Goal: Task Accomplishment & Management: Manage account settings

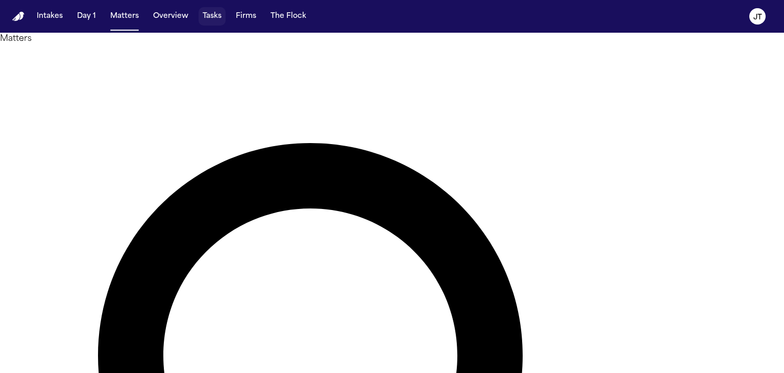
click at [208, 15] on button "Tasks" at bounding box center [212, 16] width 27 height 18
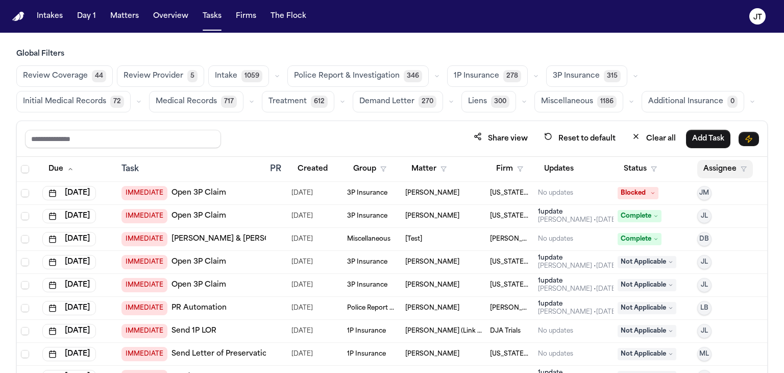
click at [709, 164] on button "Assignee" at bounding box center [726, 169] width 56 height 18
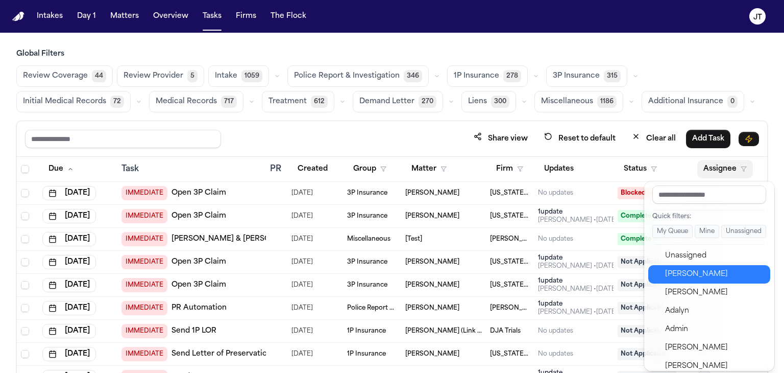
click at [671, 274] on div "[PERSON_NAME]" at bounding box center [715, 274] width 100 height 12
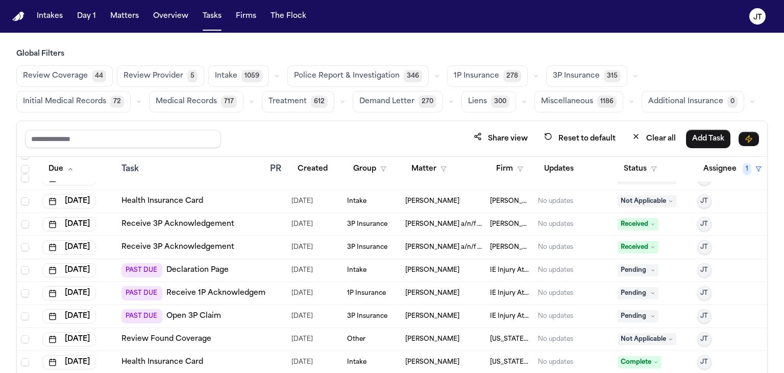
scroll to position [153, 0]
click at [193, 314] on link "Open 3P Claim" at bounding box center [193, 315] width 55 height 10
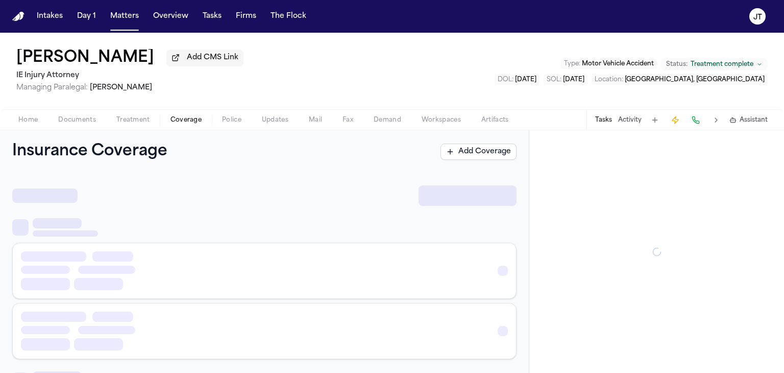
click at [189, 123] on span "Coverage" at bounding box center [186, 120] width 31 height 8
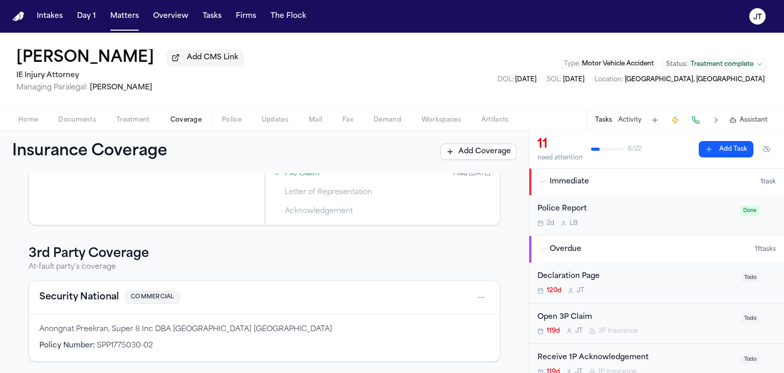
click at [476, 295] on html "Intakes Day 1 Matters Overview Tasks Firms The Flock JT Alicia Acosta Add CMS L…" at bounding box center [392, 186] width 784 height 373
click at [427, 322] on div "View coverage details" at bounding box center [441, 322] width 77 height 27
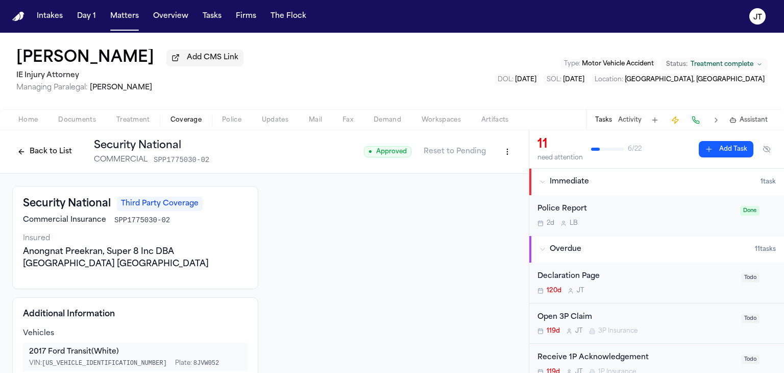
click at [41, 150] on button "Back to List" at bounding box center [44, 151] width 65 height 16
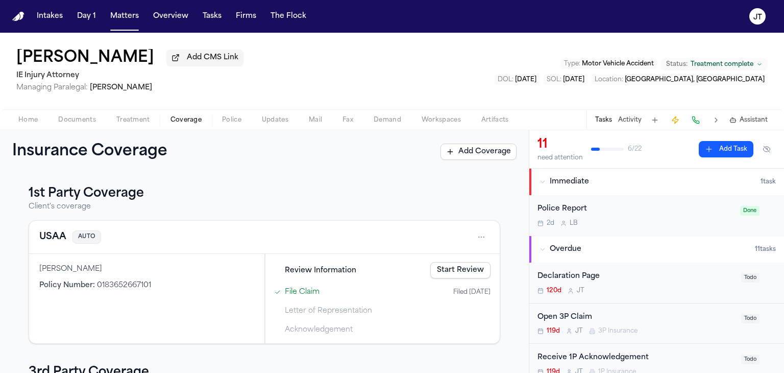
click at [27, 115] on button "Home" at bounding box center [28, 120] width 40 height 12
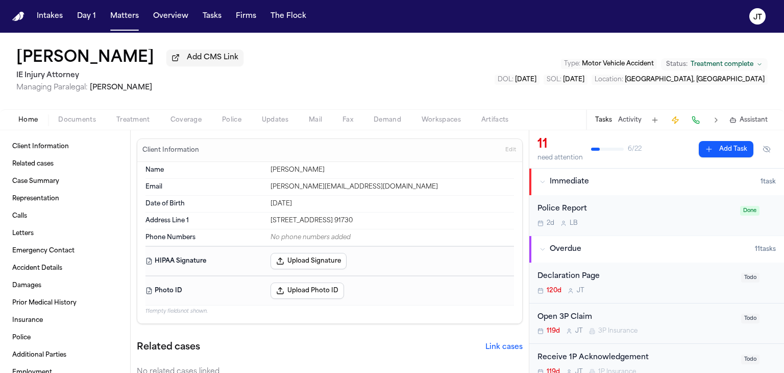
click at [87, 117] on span "Documents" at bounding box center [77, 120] width 38 height 8
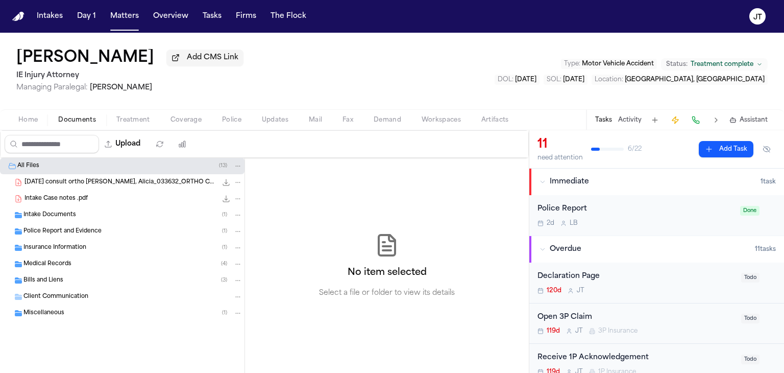
click at [61, 183] on span "3.31.25 consult ortho Acosta, Alicia_033632_ORTHO CONSULT_03-31-2025_1745800976…" at bounding box center [121, 182] width 193 height 9
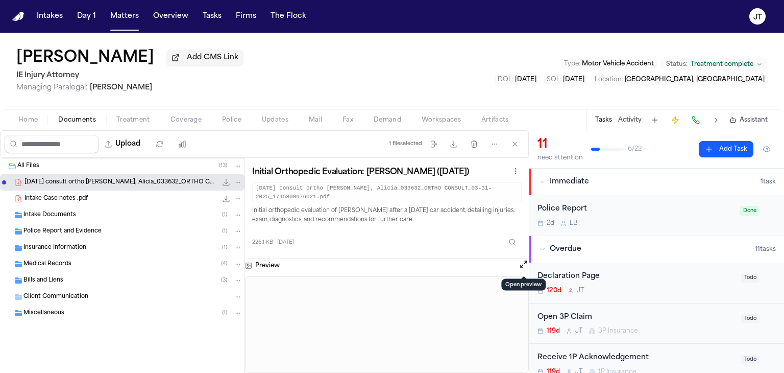
click at [521, 266] on button "Open preview" at bounding box center [524, 264] width 10 height 10
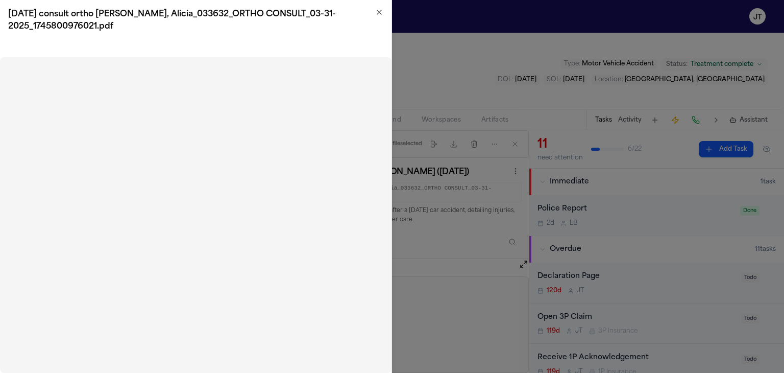
click at [383, 11] on icon "button" at bounding box center [379, 12] width 8 height 8
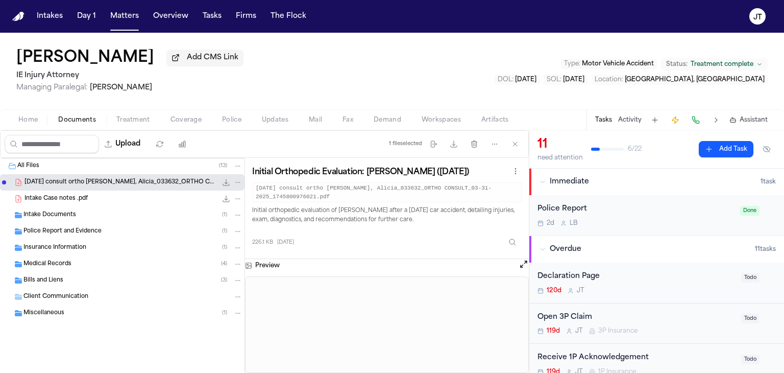
click at [51, 198] on span "Intake Case notes .pdf" at bounding box center [56, 199] width 63 height 9
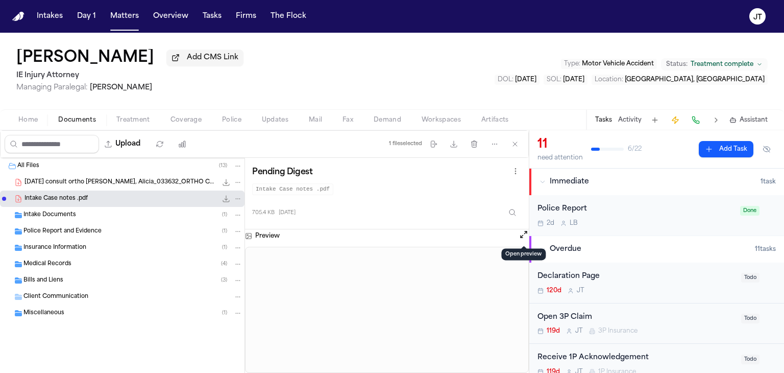
click at [526, 235] on button "Open preview" at bounding box center [524, 234] width 10 height 10
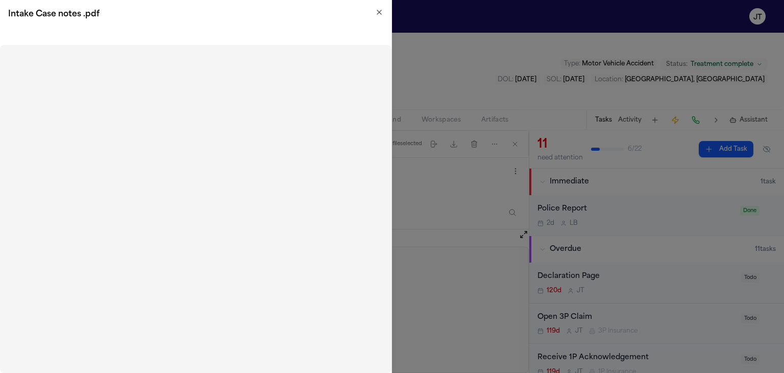
click at [384, 13] on div "Intake Case notes .pdf" at bounding box center [196, 14] width 392 height 29
click at [380, 11] on icon "button" at bounding box center [379, 12] width 8 height 8
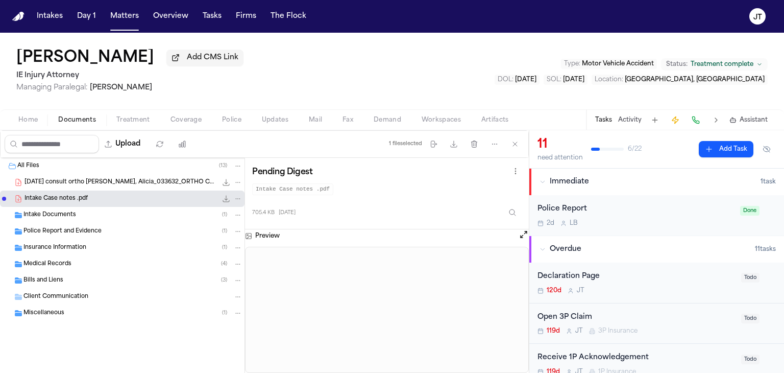
click at [61, 210] on div "Intake Documents ( 1 )" at bounding box center [132, 214] width 219 height 9
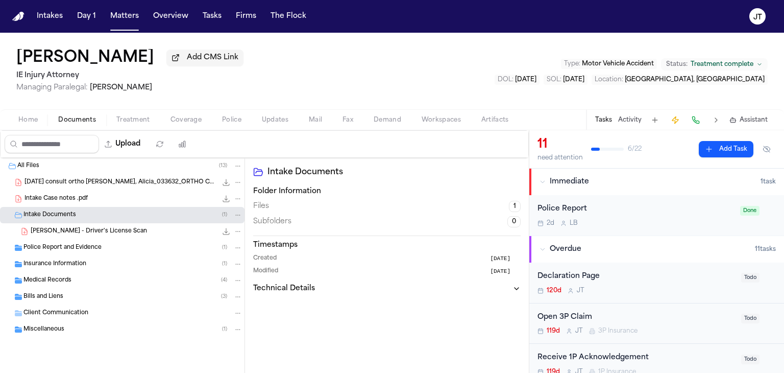
click at [60, 244] on span "Police Report and Evidence" at bounding box center [62, 248] width 78 height 9
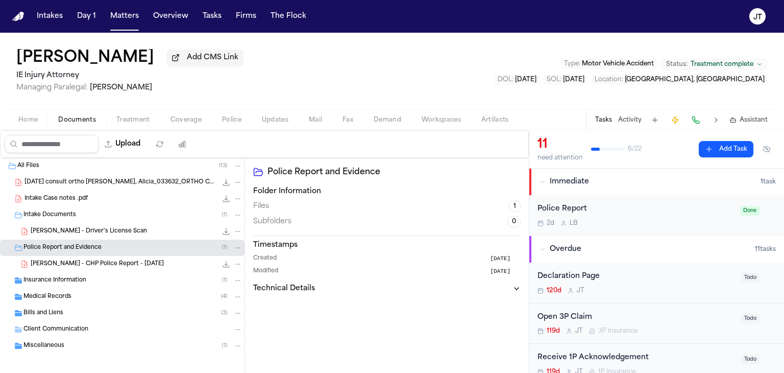
click at [55, 263] on span "A. Acosta - CHP Police Report - 3.25.25" at bounding box center [97, 264] width 133 height 9
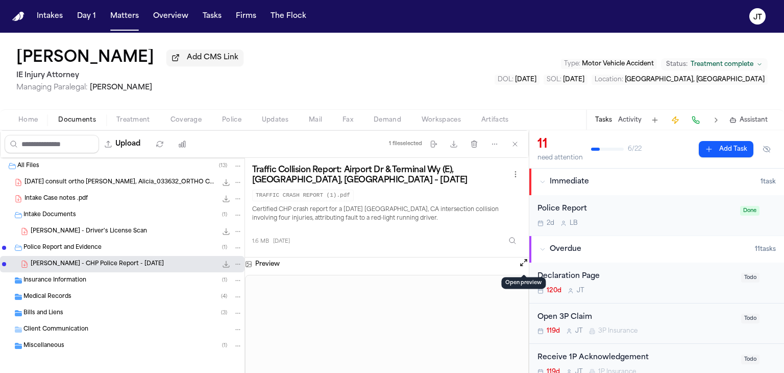
click at [521, 264] on button "Open preview" at bounding box center [524, 262] width 10 height 10
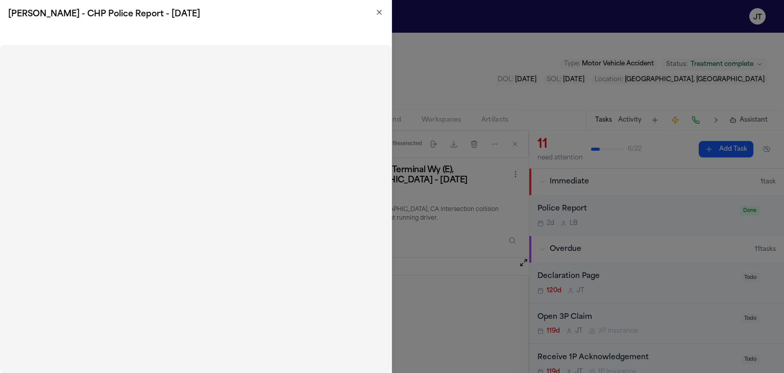
click at [374, 12] on h2 "A. Acosta - CHP Police Report - 3.25.25" at bounding box center [195, 14] width 375 height 12
click at [384, 13] on div "A. Acosta - CHP Police Report - 3.25.25" at bounding box center [196, 14] width 392 height 29
click at [380, 13] on icon "button" at bounding box center [379, 12] width 4 height 4
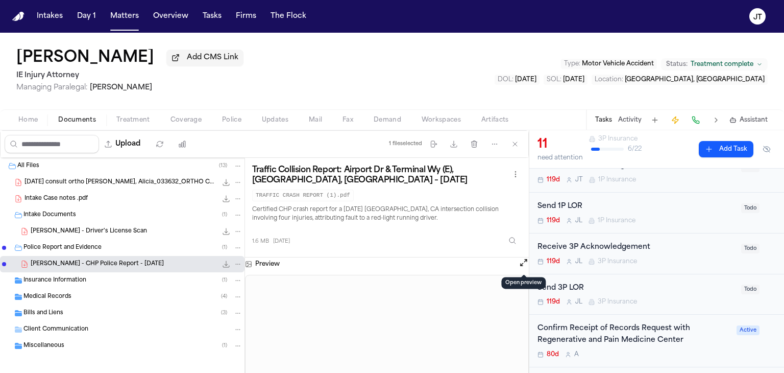
scroll to position [204, 0]
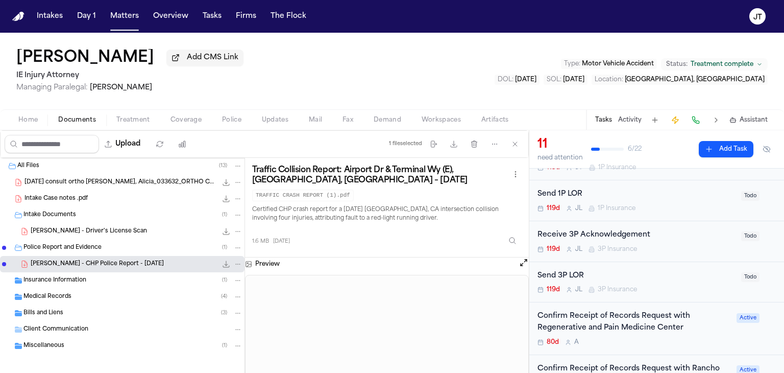
click at [188, 114] on button "Coverage" at bounding box center [186, 120] width 52 height 12
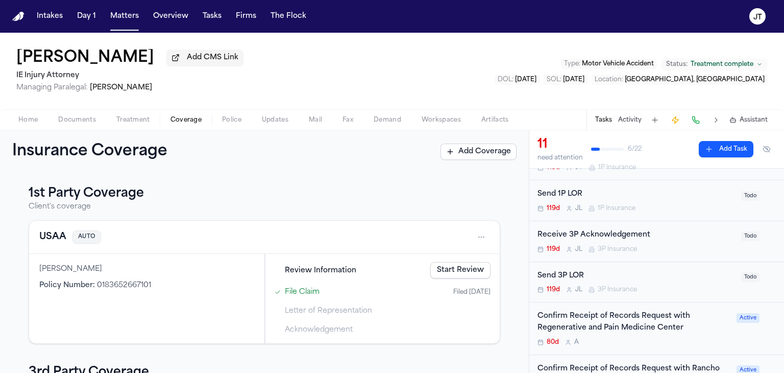
click at [434, 271] on link "Start Review" at bounding box center [460, 270] width 60 height 16
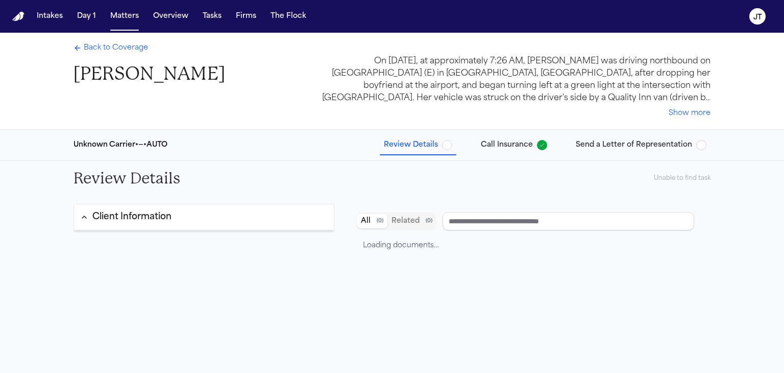
type input "**********"
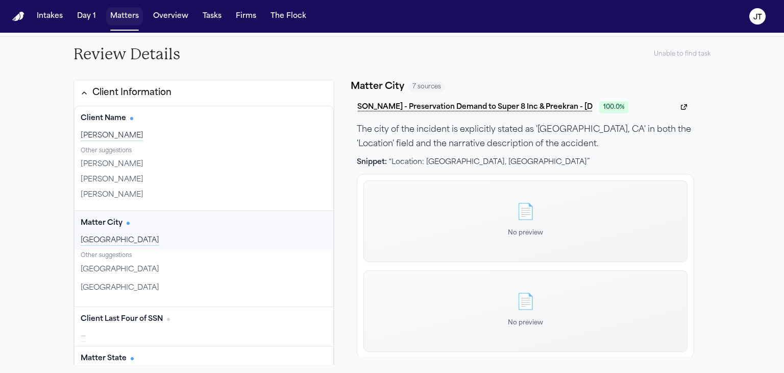
click at [117, 15] on button "Matters" at bounding box center [124, 16] width 37 height 18
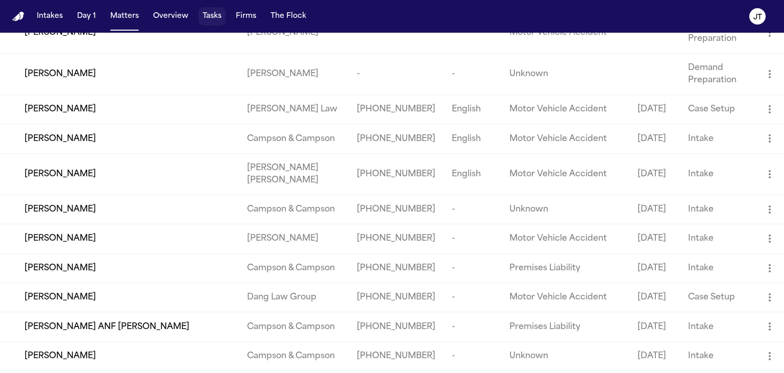
click at [212, 13] on button "Tasks" at bounding box center [212, 16] width 27 height 18
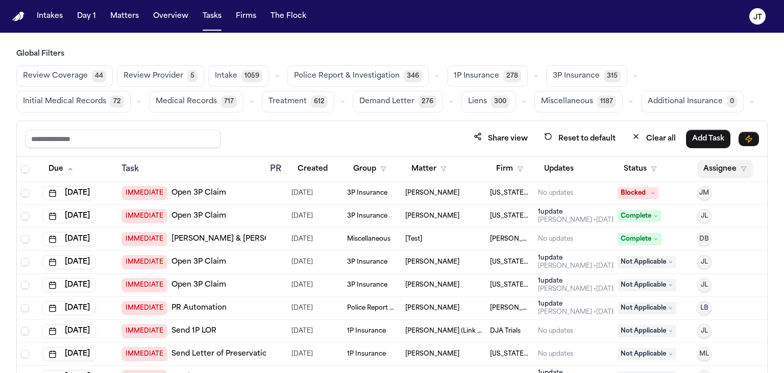
click at [713, 172] on button "Assignee" at bounding box center [726, 169] width 56 height 18
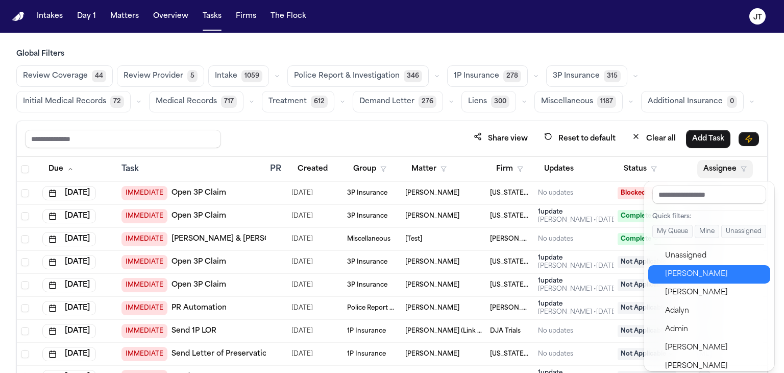
click at [691, 272] on div "Jennifer Tashenberg" at bounding box center [715, 274] width 100 height 12
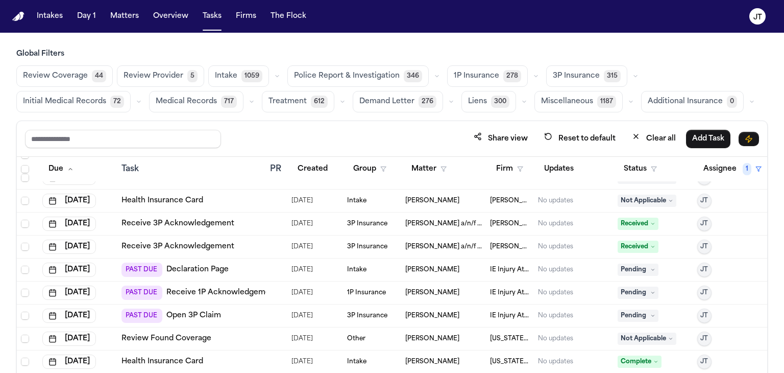
scroll to position [204, 0]
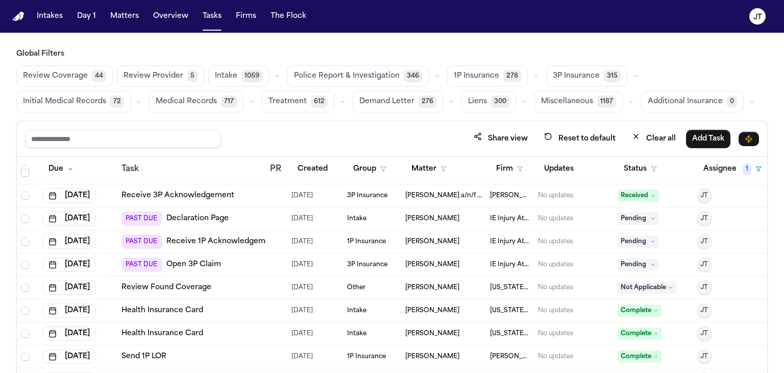
click at [194, 262] on link "Open 3P Claim" at bounding box center [193, 264] width 55 height 10
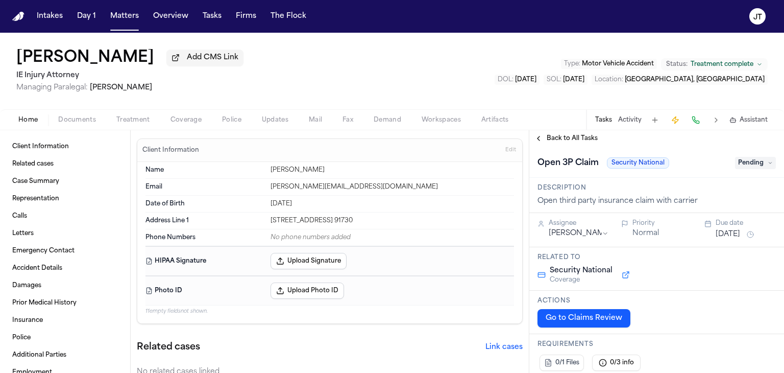
click at [84, 123] on span "Documents" at bounding box center [77, 120] width 38 height 8
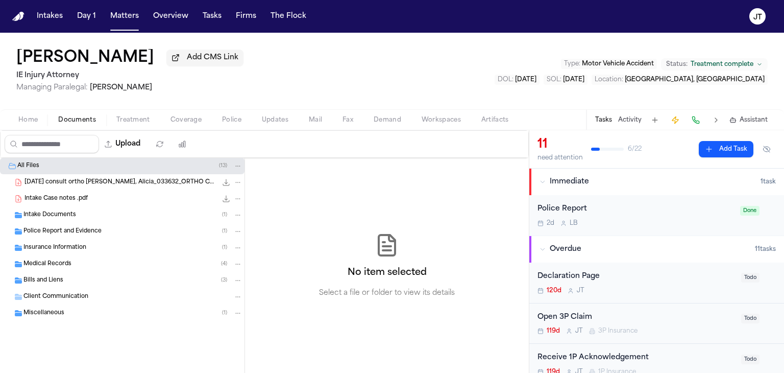
click at [47, 242] on div "Insurance Information ( 1 )" at bounding box center [122, 248] width 245 height 16
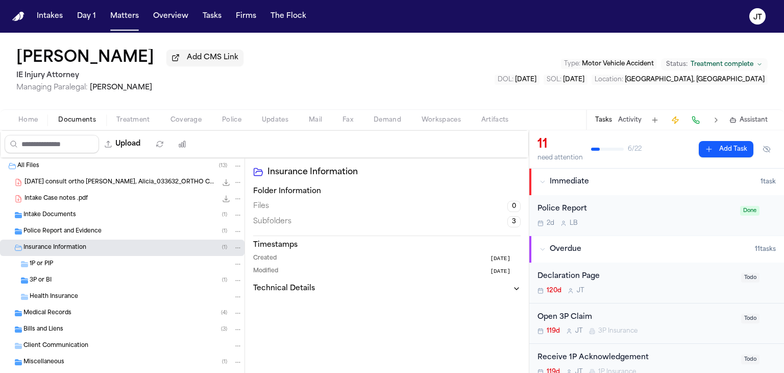
click at [33, 265] on span "1P or PIP" at bounding box center [41, 264] width 23 height 9
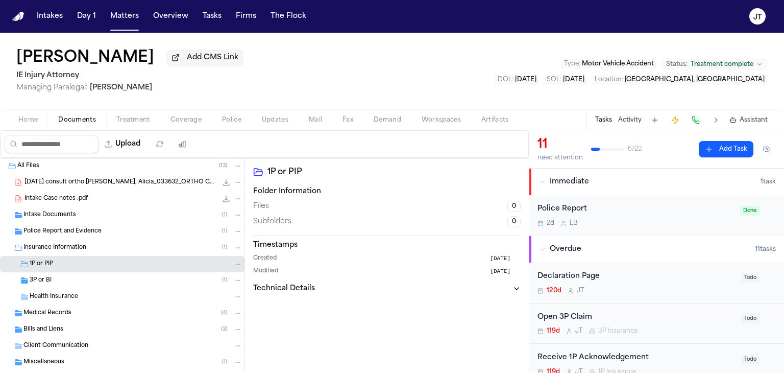
click at [35, 276] on span "3P or BI" at bounding box center [41, 280] width 22 height 9
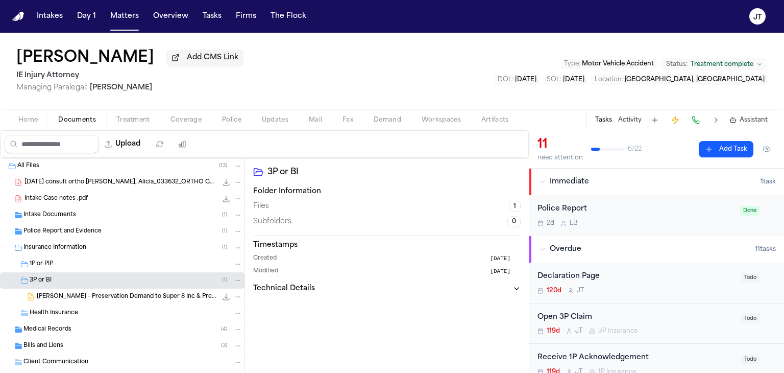
click at [58, 298] on span "A. Acosta - Preservation Demand to Super 8 Inc & Preekran - 4.8.25" at bounding box center [127, 297] width 180 height 9
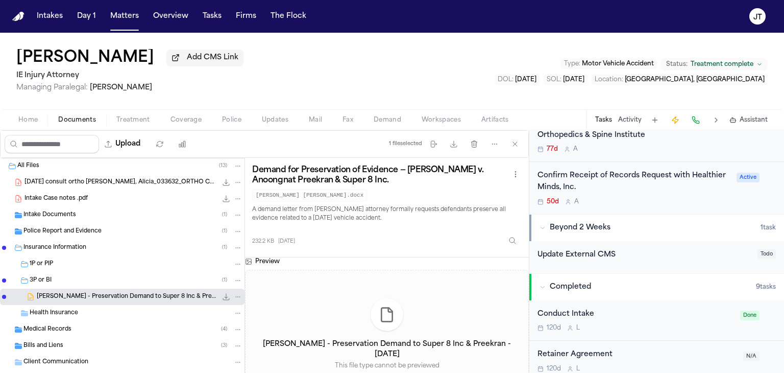
scroll to position [562, 0]
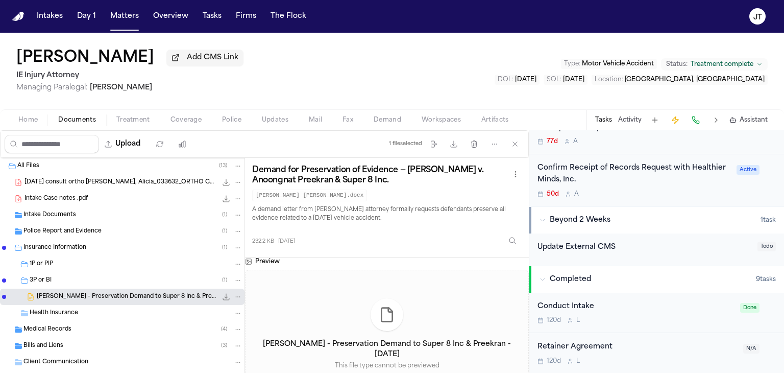
click at [394, 58] on div "Alicia Acosta Add CMS Link IE Injury Attorney Managing Paralegal: Mohamed Abdul…" at bounding box center [392, 71] width 784 height 77
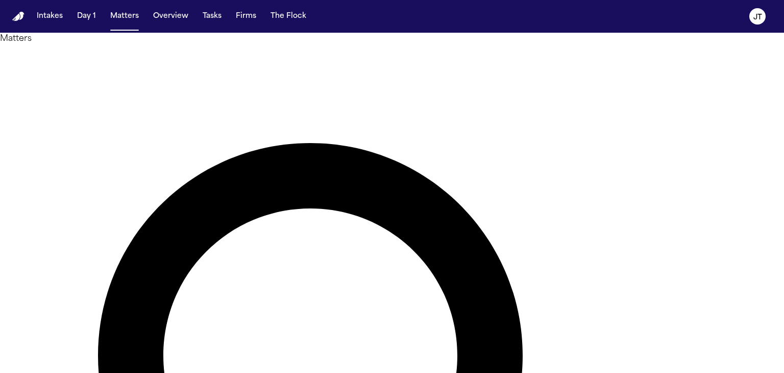
type input "*****"
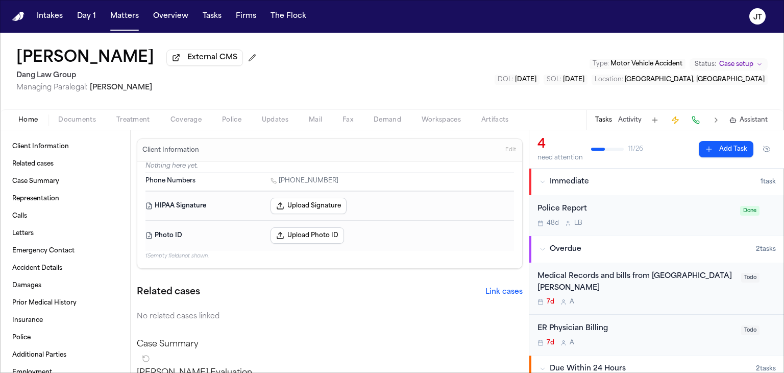
click at [176, 121] on span "Coverage" at bounding box center [186, 120] width 31 height 8
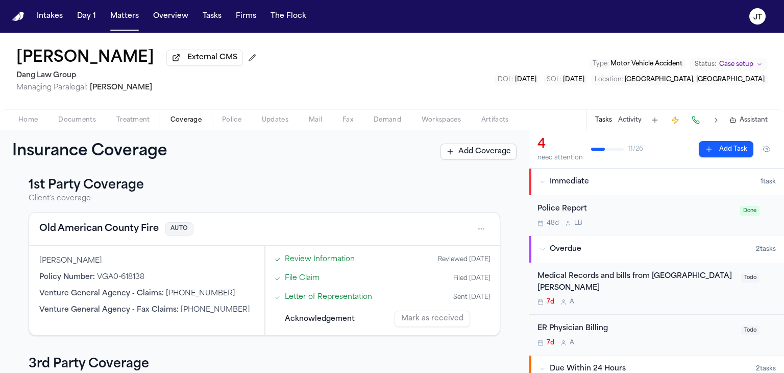
scroll to position [161, 0]
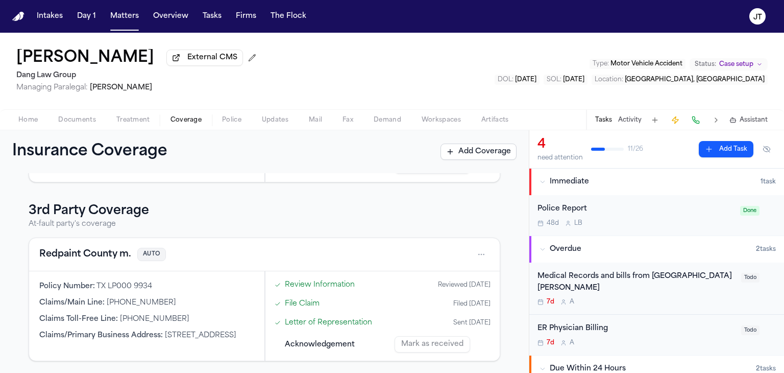
drag, startPoint x: 17, startPoint y: 56, endPoint x: 93, endPoint y: 50, distance: 76.8
click at [93, 50] on h1 "Alveiro Torrado Gomez" at bounding box center [85, 58] width 138 height 18
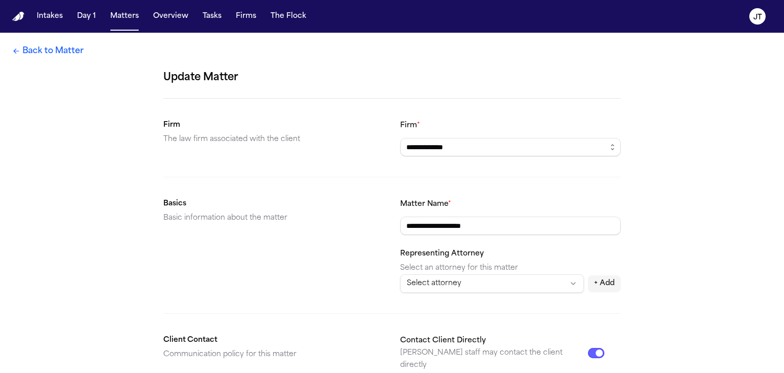
click at [61, 54] on link "Back to Matter" at bounding box center [47, 51] width 71 height 12
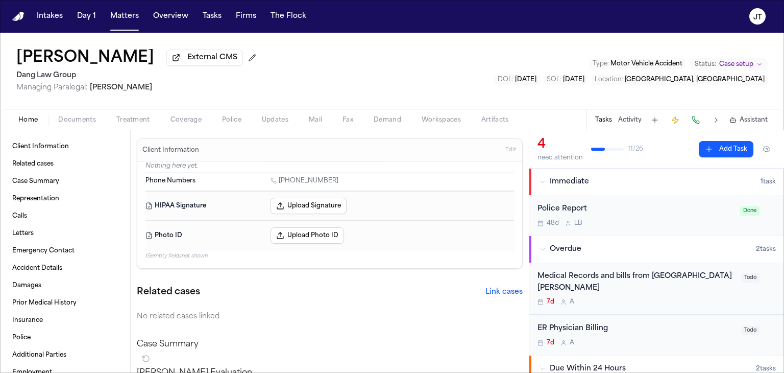
drag, startPoint x: 9, startPoint y: 47, endPoint x: 193, endPoint y: 52, distance: 183.9
click at [193, 52] on div "Alveiro Torrado Gomez External CMS Dang Law Group Managing Paralegal: Jacquelin…" at bounding box center [392, 71] width 784 height 77
click at [214, 20] on button "Tasks" at bounding box center [212, 16] width 27 height 18
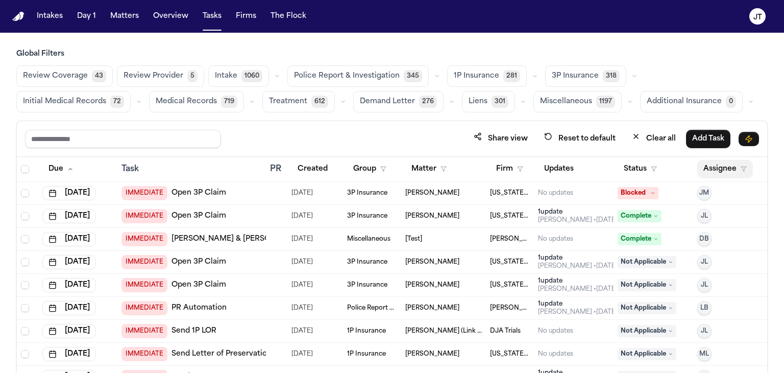
click at [716, 168] on button "Assignee" at bounding box center [726, 169] width 56 height 18
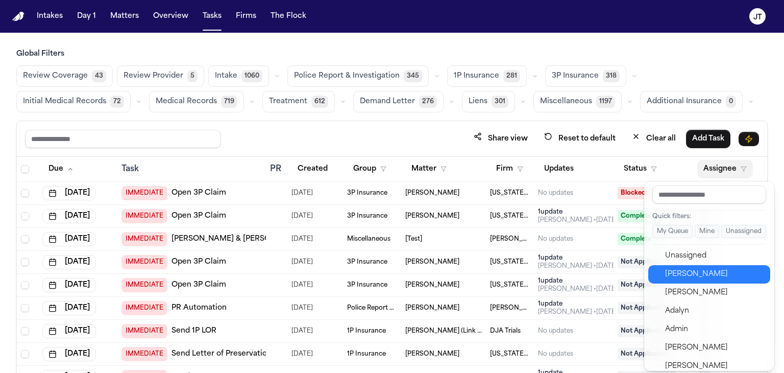
click at [705, 273] on div "Jennifer Tashenberg" at bounding box center [715, 274] width 100 height 12
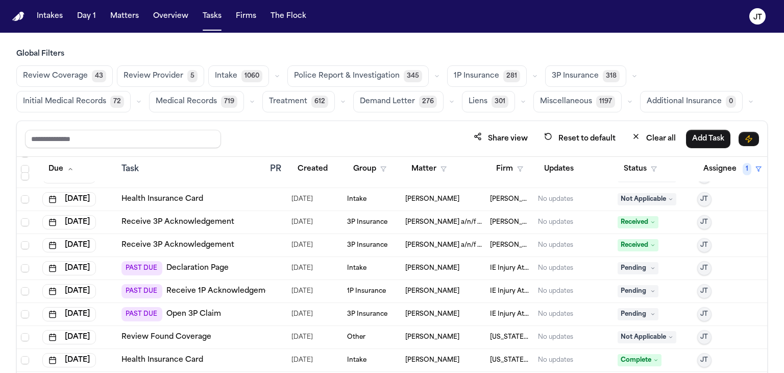
scroll to position [204, 0]
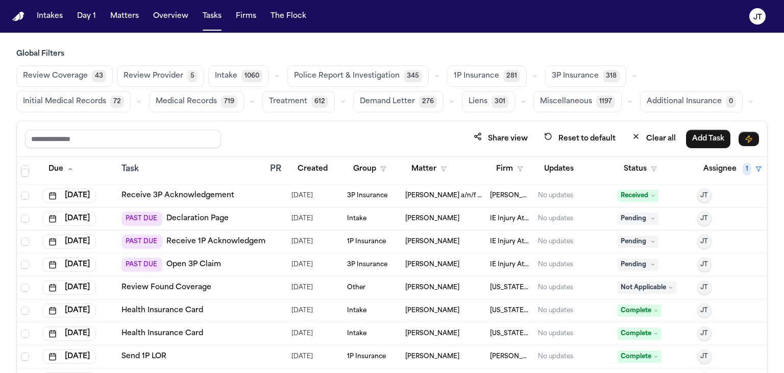
click at [651, 216] on icon at bounding box center [653, 218] width 5 height 5
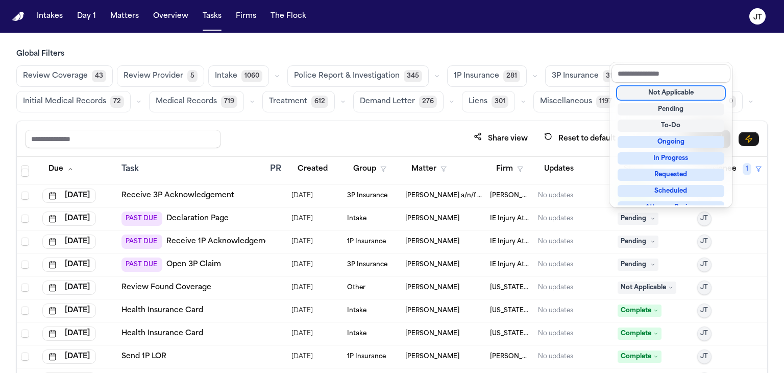
click at [676, 93] on div "Not Applicable" at bounding box center [671, 93] width 107 height 12
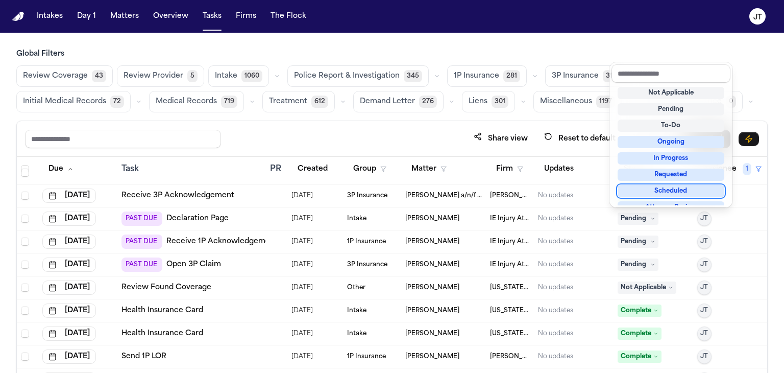
scroll to position [8, 0]
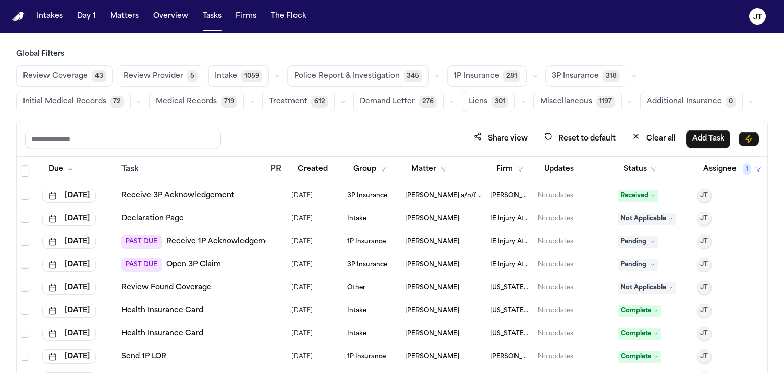
click at [635, 244] on span "Pending" at bounding box center [638, 241] width 41 height 12
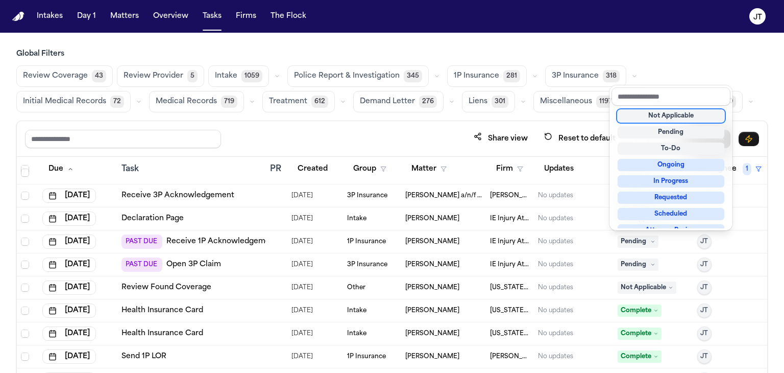
click at [654, 115] on div "Not Applicable" at bounding box center [671, 116] width 107 height 12
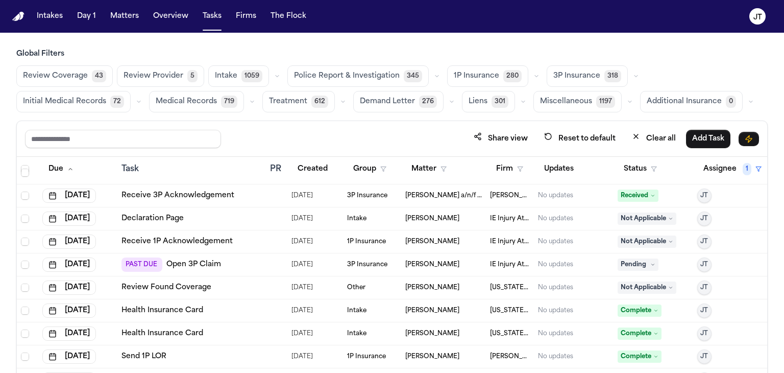
click at [625, 261] on span "Pending" at bounding box center [638, 264] width 41 height 12
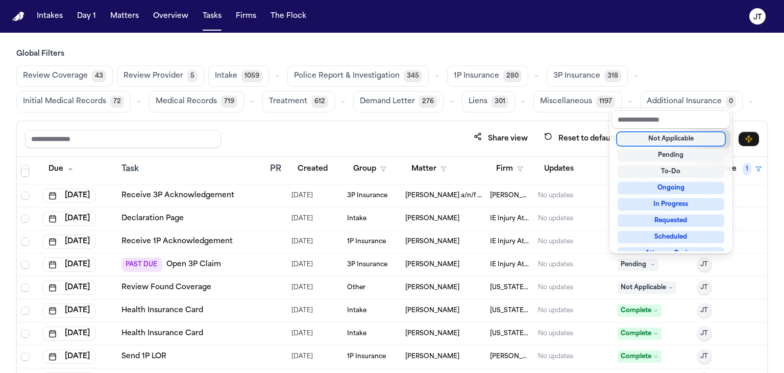
click at [654, 139] on div "Not Applicable" at bounding box center [671, 139] width 107 height 12
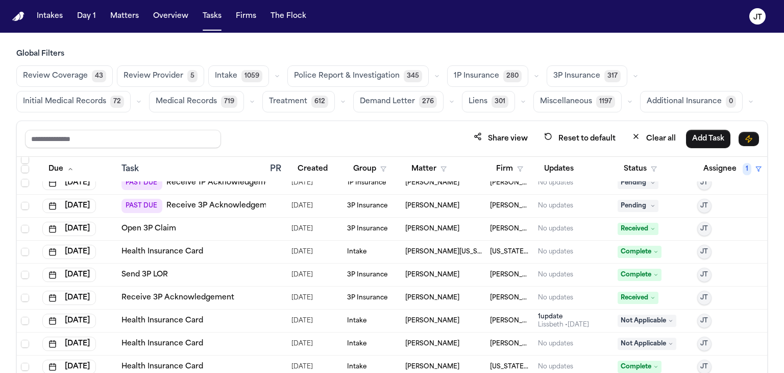
scroll to position [460, 0]
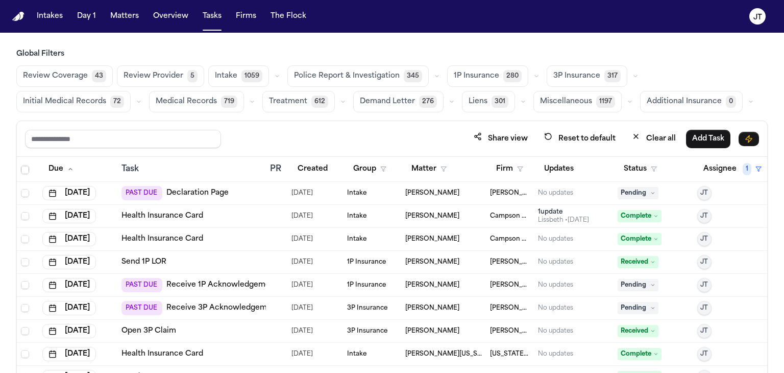
click at [244, 282] on link "Receive 1P Acknowledgement" at bounding box center [221, 285] width 111 height 10
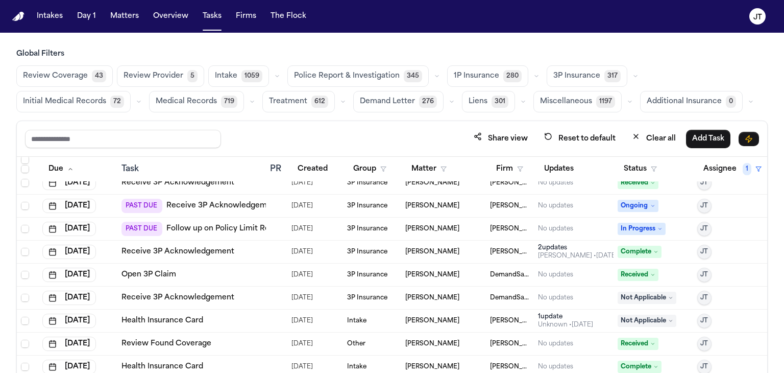
scroll to position [1123, 0]
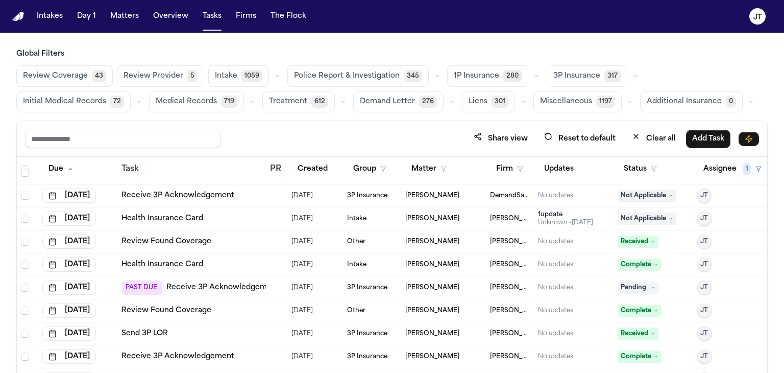
click at [224, 277] on td "PAST DUE Receive 3P Acknowledgement" at bounding box center [191, 287] width 149 height 23
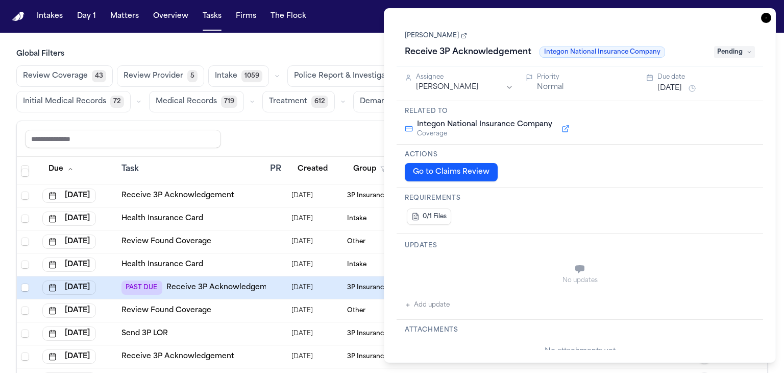
click at [768, 18] on icon "button" at bounding box center [766, 18] width 10 height 10
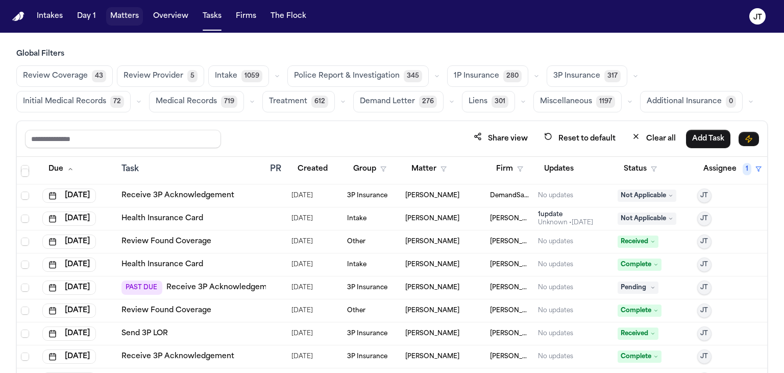
click at [127, 13] on button "Matters" at bounding box center [124, 16] width 37 height 18
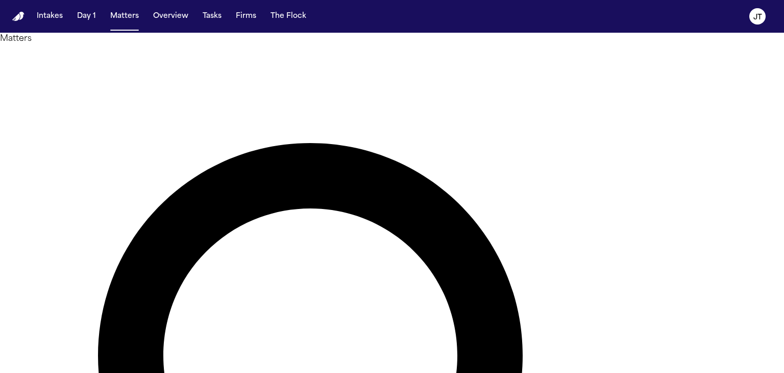
drag, startPoint x: 386, startPoint y: 66, endPoint x: 269, endPoint y: 51, distance: 117.9
paste input "**"
type input "*******"
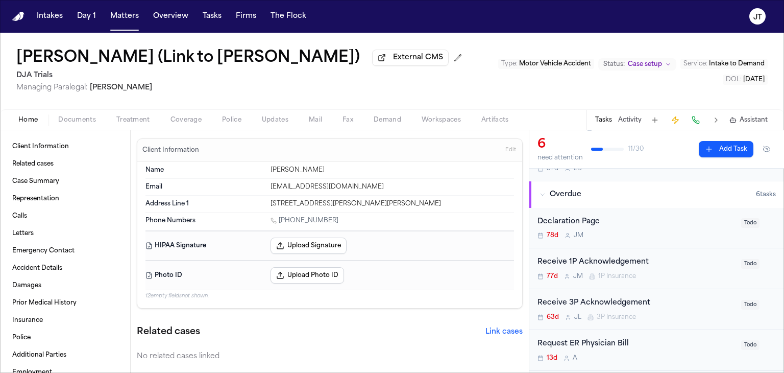
scroll to position [102, 0]
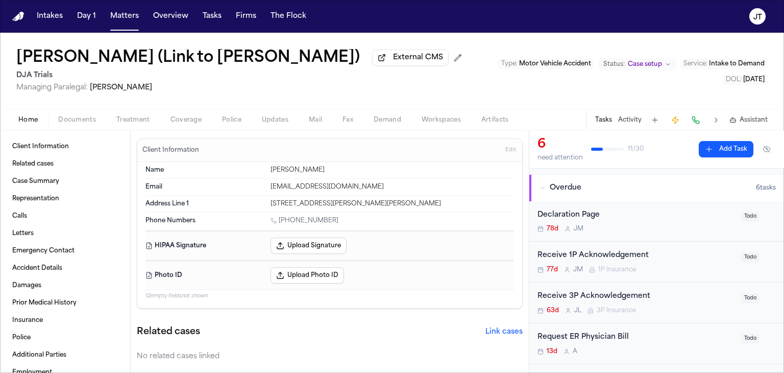
click at [76, 119] on span "Documents" at bounding box center [77, 120] width 38 height 8
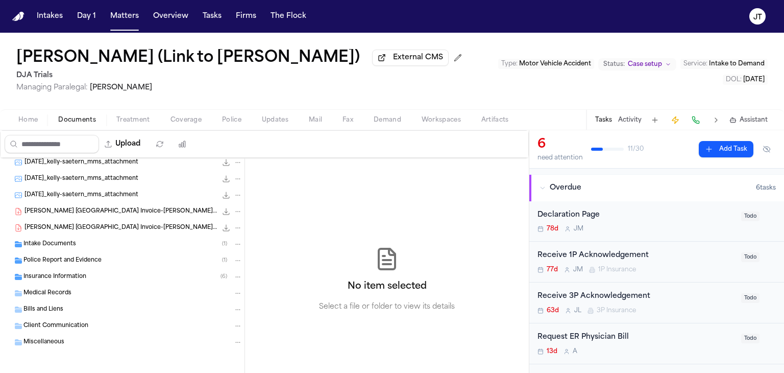
scroll to position [53, 0]
click at [30, 274] on span "Insurance Information" at bounding box center [54, 276] width 63 height 9
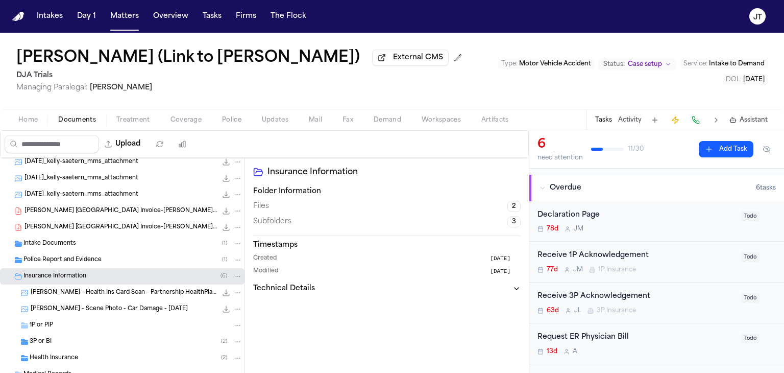
click at [41, 340] on span "3P or BI" at bounding box center [41, 342] width 22 height 9
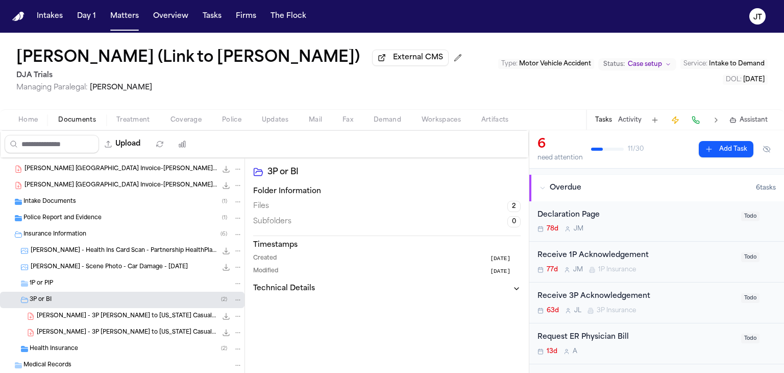
scroll to position [155, 0]
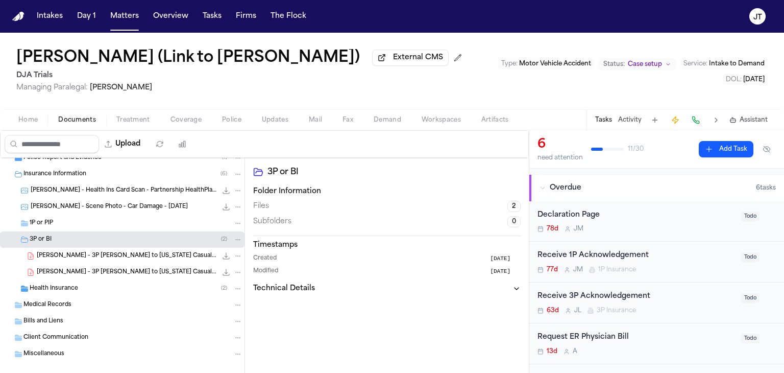
click at [170, 57] on h1 "[PERSON_NAME] (Link to [PERSON_NAME])" at bounding box center [188, 58] width 344 height 18
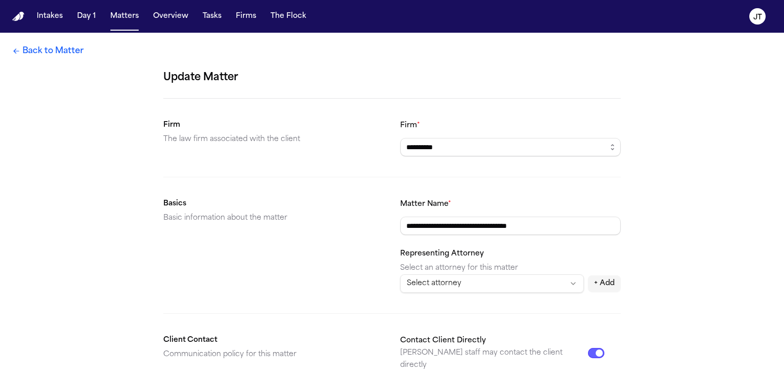
click at [52, 53] on link "Back to Matter" at bounding box center [47, 51] width 71 height 12
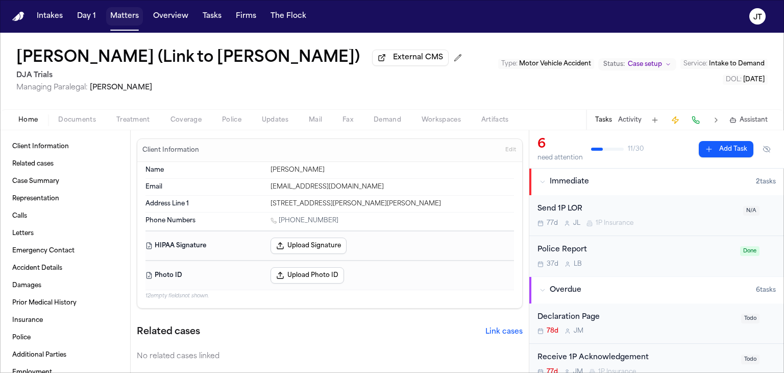
click at [124, 17] on button "Matters" at bounding box center [124, 16] width 37 height 18
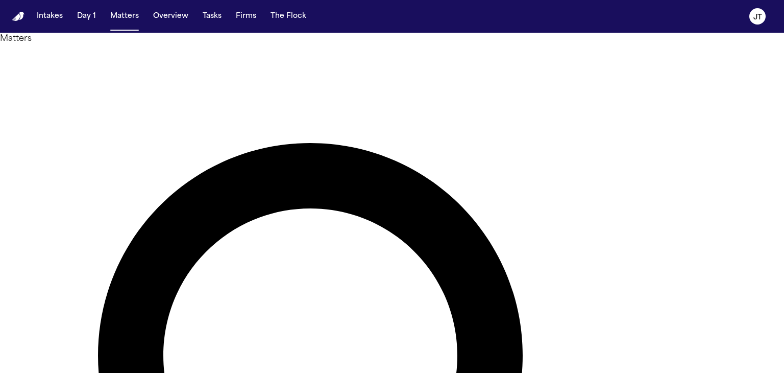
drag, startPoint x: 401, startPoint y: 55, endPoint x: 220, endPoint y: 37, distance: 182.2
type input "******"
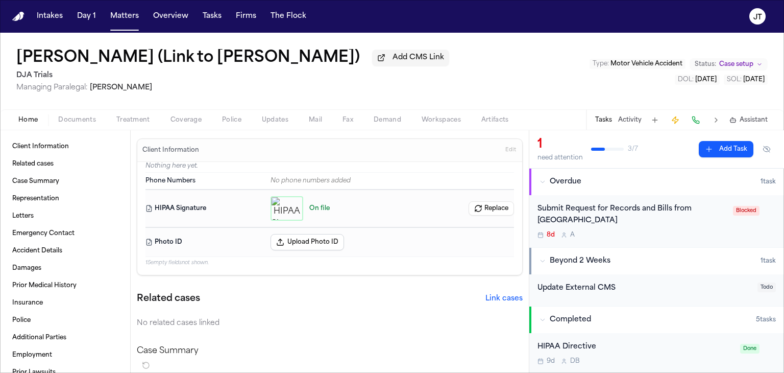
click at [82, 117] on span "Documents" at bounding box center [77, 120] width 38 height 8
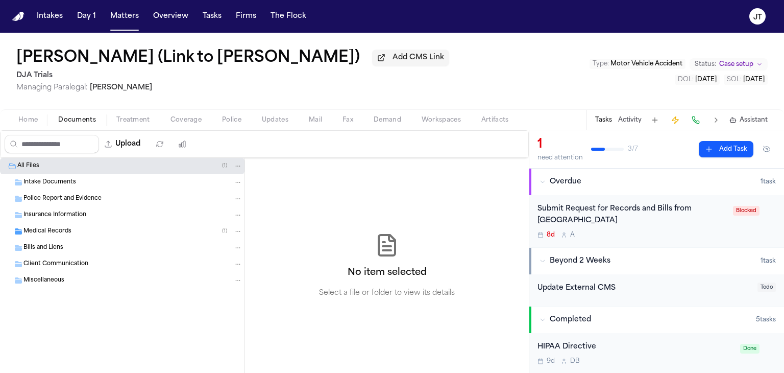
click at [41, 210] on div "Insurance Information" at bounding box center [132, 214] width 219 height 9
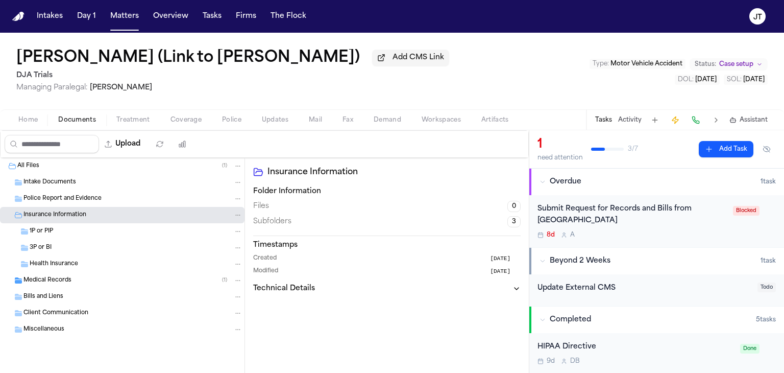
click at [45, 244] on span "3P or BI" at bounding box center [41, 248] width 22 height 9
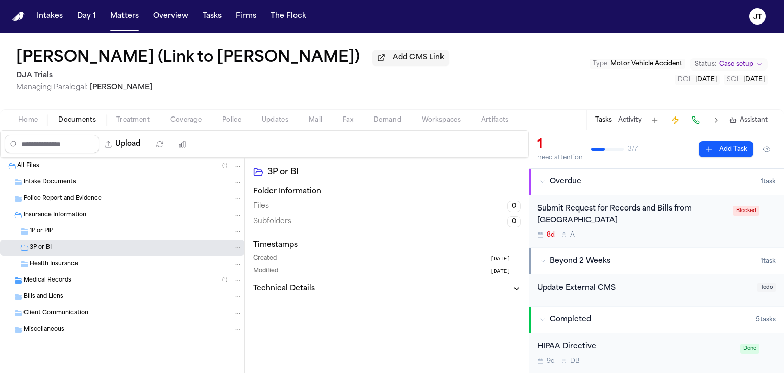
click at [184, 57] on h1 "[PERSON_NAME] (Link to [PERSON_NAME])" at bounding box center [188, 58] width 344 height 18
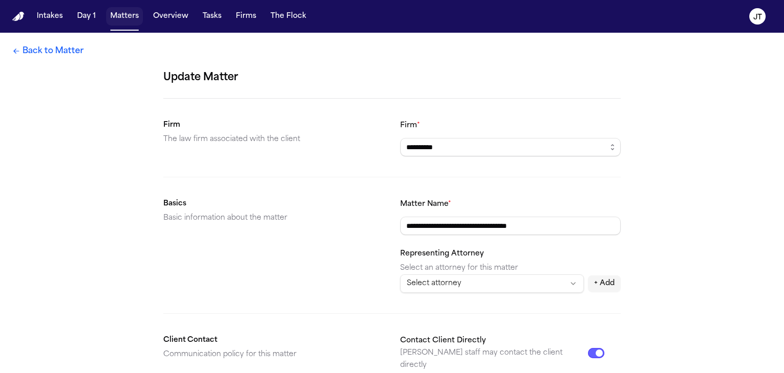
click at [125, 13] on button "Matters" at bounding box center [124, 16] width 37 height 18
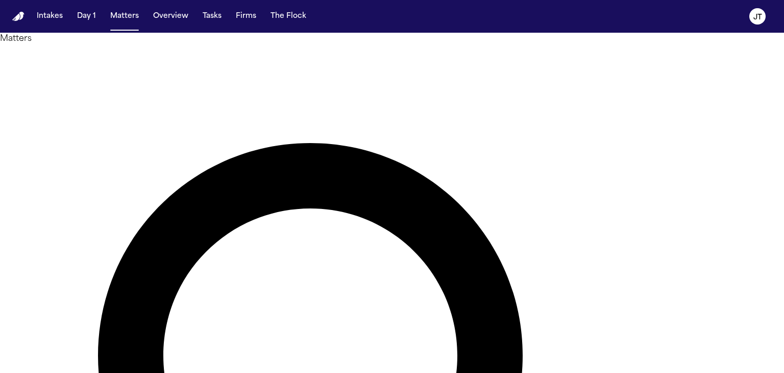
drag, startPoint x: 404, startPoint y: 60, endPoint x: 389, endPoint y: 55, distance: 16.6
drag, startPoint x: 384, startPoint y: 53, endPoint x: 242, endPoint y: 47, distance: 142.1
type input "*******"
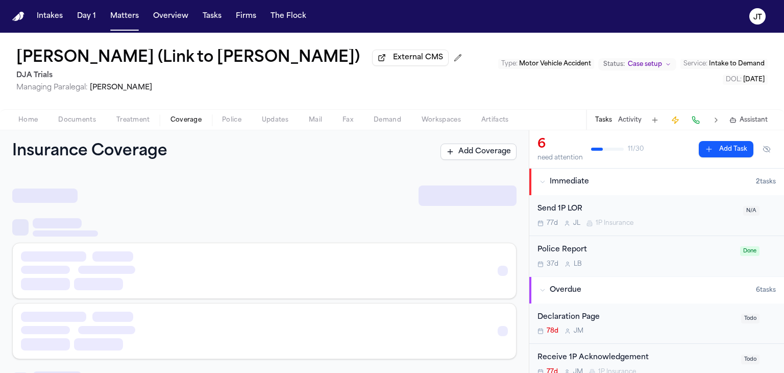
click at [188, 118] on span "Coverage" at bounding box center [186, 120] width 31 height 8
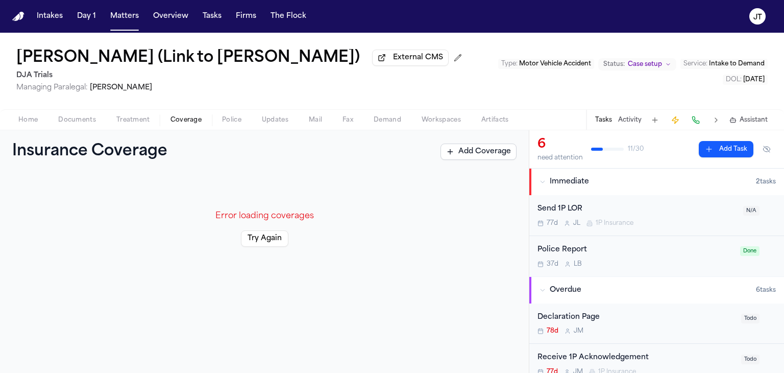
click at [261, 232] on button "Try Again" at bounding box center [264, 238] width 47 height 16
click at [262, 236] on button "Try Again" at bounding box center [264, 238] width 47 height 16
click at [193, 118] on span "Coverage" at bounding box center [186, 120] width 31 height 8
click at [267, 240] on button "Try Again" at bounding box center [264, 238] width 47 height 16
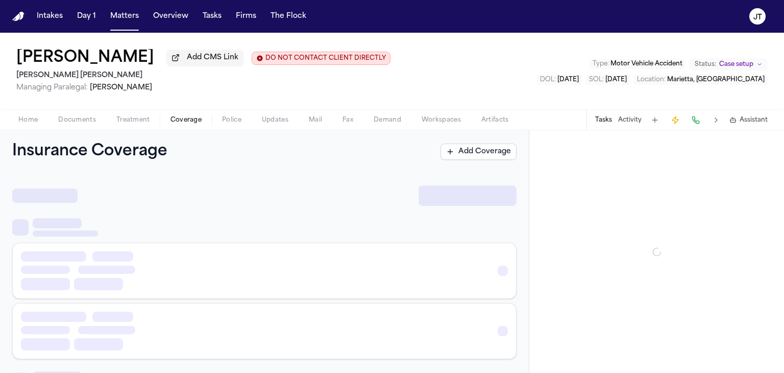
click at [188, 119] on span "Coverage" at bounding box center [186, 120] width 31 height 8
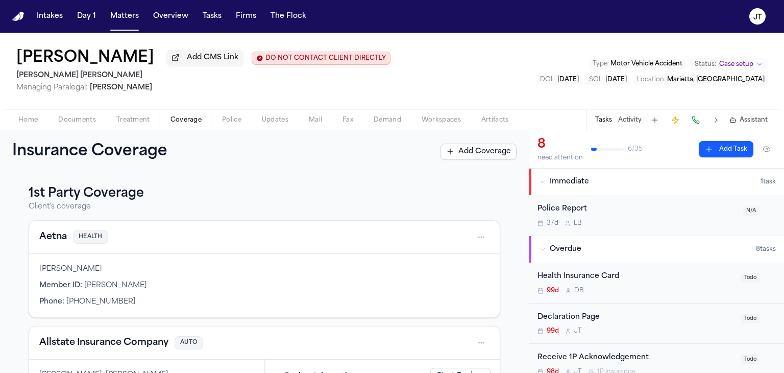
click at [28, 123] on span "Home" at bounding box center [27, 120] width 19 height 8
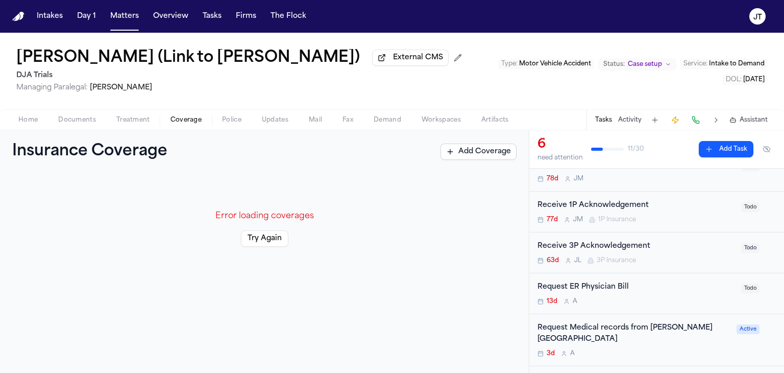
scroll to position [153, 0]
click at [549, 240] on div "Receive 3P Acknowledgement" at bounding box center [637, 246] width 198 height 12
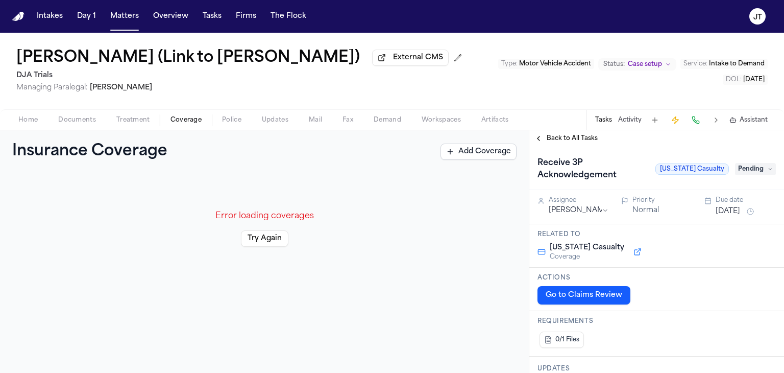
click at [571, 288] on button "Go to Claims Review" at bounding box center [584, 295] width 93 height 18
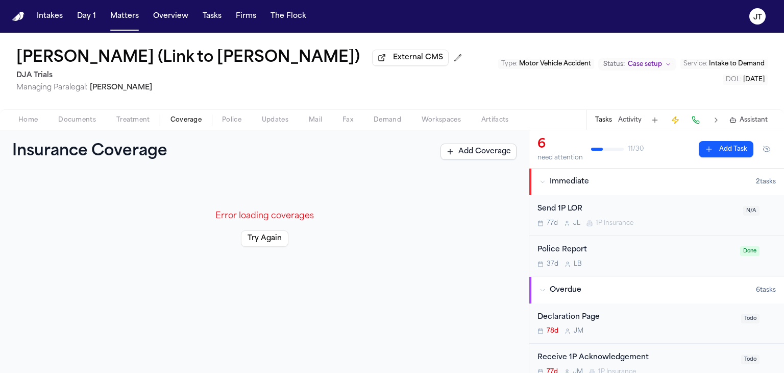
click at [192, 119] on span "Coverage" at bounding box center [186, 120] width 31 height 8
drag, startPoint x: 119, startPoint y: 13, endPoint x: 123, endPoint y: 30, distance: 17.8
click at [119, 13] on button "Matters" at bounding box center [124, 16] width 37 height 18
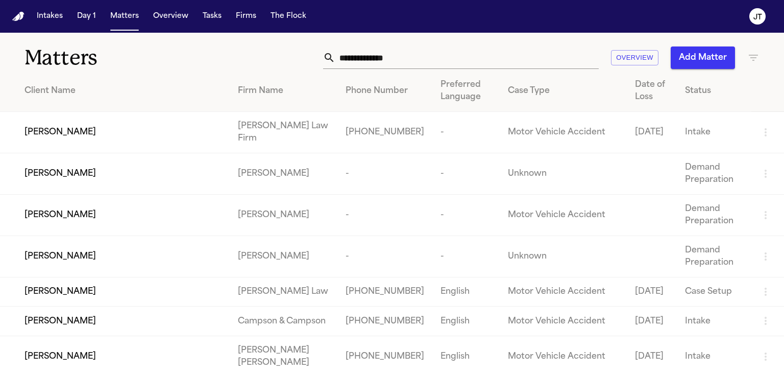
drag, startPoint x: 416, startPoint y: 60, endPoint x: 410, endPoint y: 62, distance: 6.9
click at [412, 62] on input "text" at bounding box center [468, 57] width 264 height 22
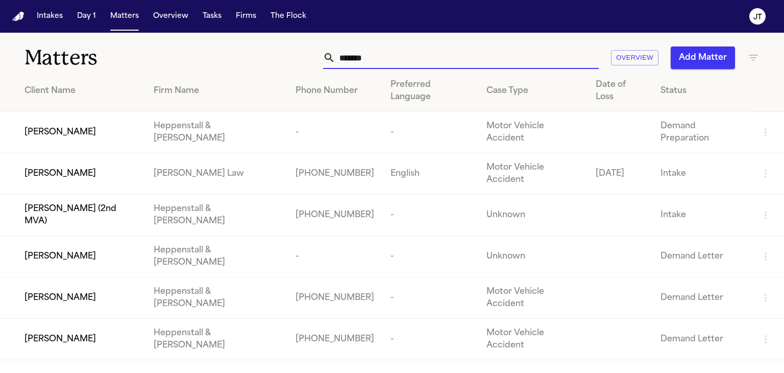
type input "*******"
click at [47, 167] on span "[PERSON_NAME]" at bounding box center [60, 173] width 71 height 12
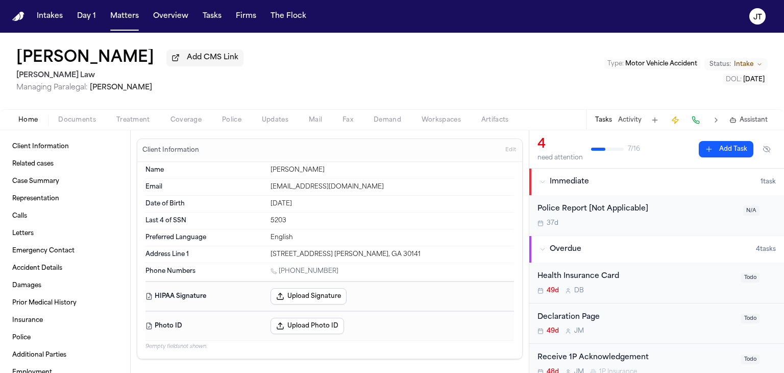
click at [181, 118] on span "Coverage" at bounding box center [186, 120] width 31 height 8
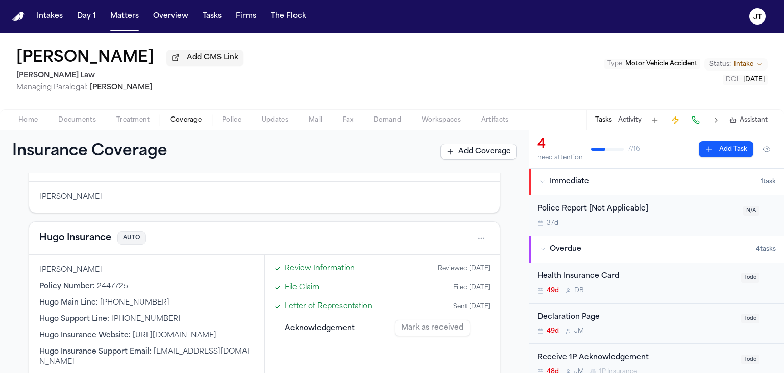
scroll to position [123, 0]
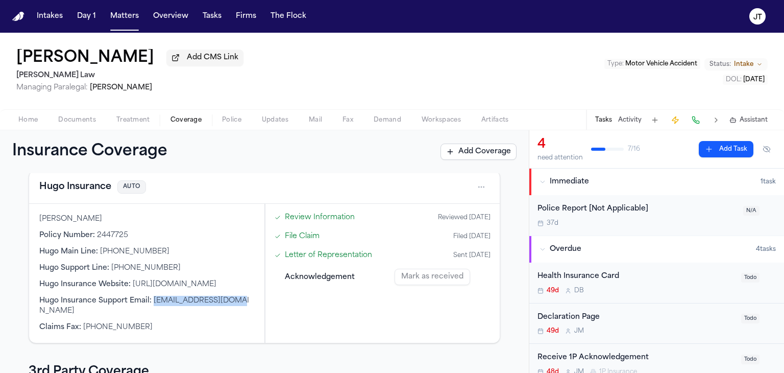
drag, startPoint x: 153, startPoint y: 298, endPoint x: 254, endPoint y: 299, distance: 101.1
click at [254, 299] on div "[PERSON_NAME] Policy Number : 2447725 Hugo Main Line : [PHONE_NUMBER] Hugo Supp…" at bounding box center [146, 273] width 235 height 139
copy span "[EMAIL_ADDRESS][DOMAIN_NAME]"
click at [118, 17] on button "Matters" at bounding box center [124, 16] width 37 height 18
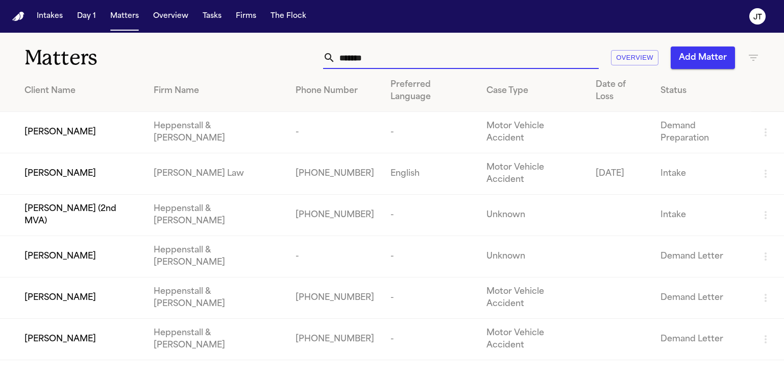
drag, startPoint x: 396, startPoint y: 57, endPoint x: 220, endPoint y: 58, distance: 176.2
click at [221, 59] on div "Matters ******* Overview Add Matter" at bounding box center [392, 52] width 784 height 38
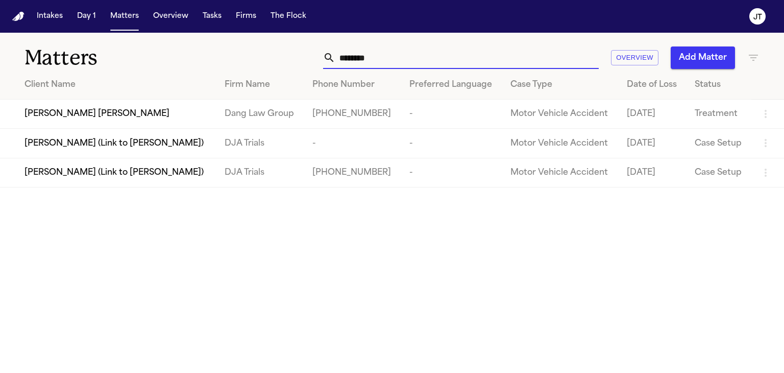
type input "********"
click at [74, 170] on span "[PERSON_NAME] (Link to [PERSON_NAME])" at bounding box center [114, 172] width 179 height 12
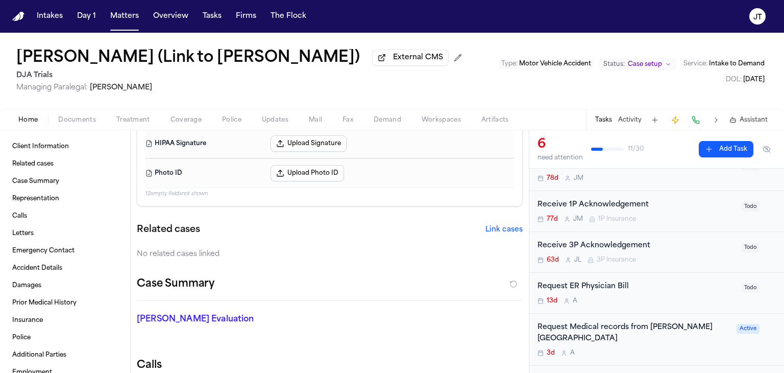
scroll to position [153, 0]
click at [193, 114] on button "Coverage" at bounding box center [186, 120] width 52 height 12
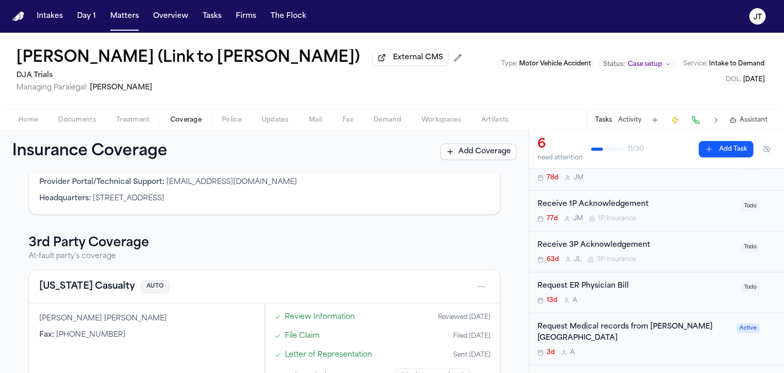
scroll to position [357, 0]
click at [588, 248] on div "Receive 3P Acknowledgement" at bounding box center [637, 246] width 198 height 12
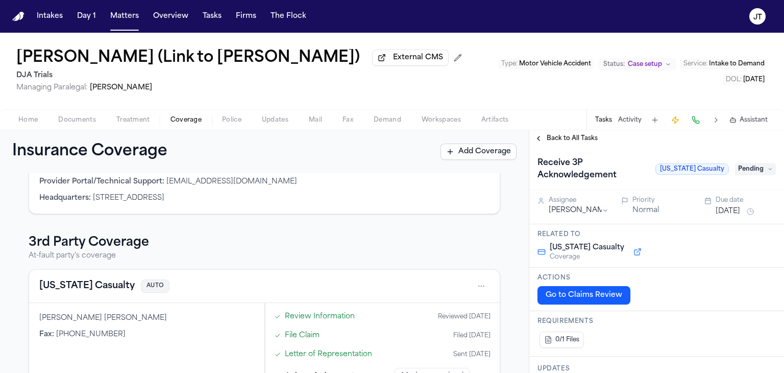
click at [743, 169] on span "Pending" at bounding box center [755, 169] width 41 height 12
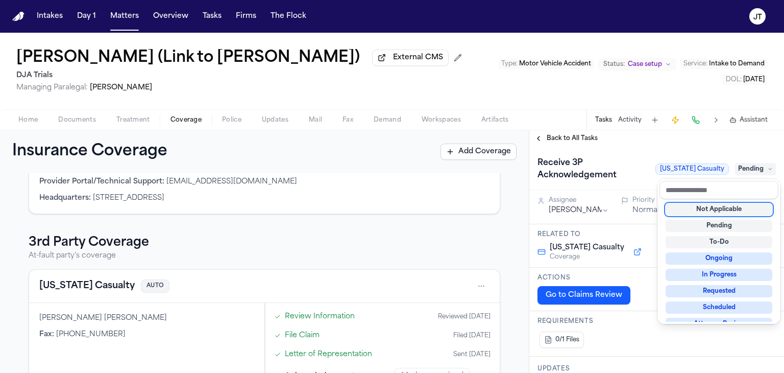
click at [743, 169] on span "Pending" at bounding box center [755, 169] width 41 height 12
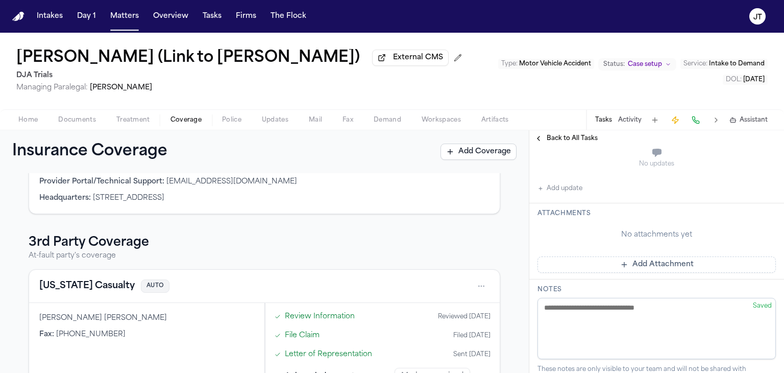
scroll to position [255, 0]
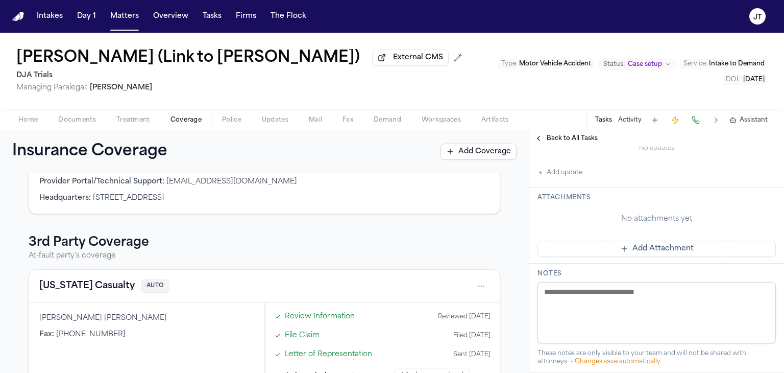
click at [592, 299] on textarea at bounding box center [657, 312] width 238 height 61
type textarea "*"
paste textarea "**********"
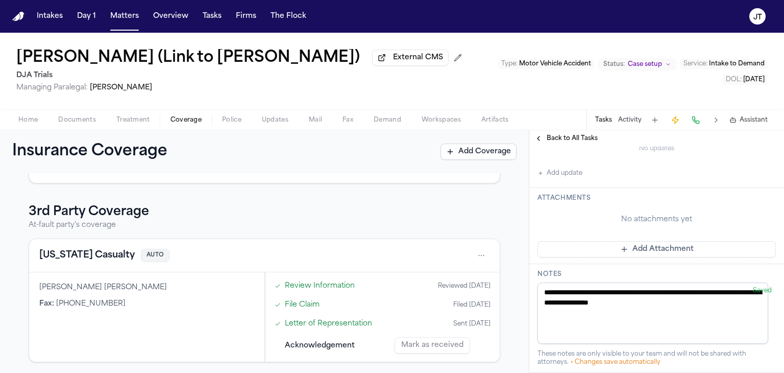
scroll to position [304, 0]
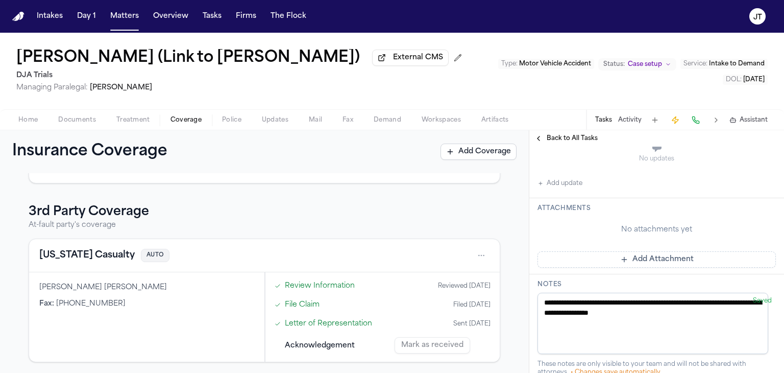
type textarea "**********"
click at [480, 254] on html "Intakes Day 1 Matters Overview Tasks Firms The [PERSON_NAME] [PERSON_NAME] (Lin…" at bounding box center [392, 186] width 784 height 373
click at [429, 274] on div "View coverage details" at bounding box center [441, 280] width 77 height 27
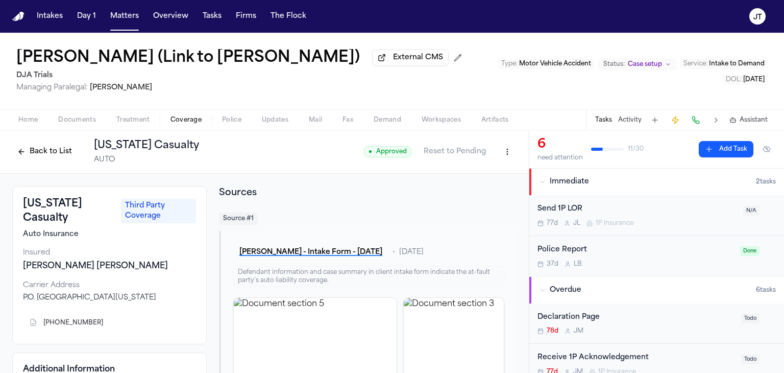
click at [502, 151] on html "Intakes Day 1 Matters Overview Tasks Firms The [PERSON_NAME] [PERSON_NAME] (Lin…" at bounding box center [392, 186] width 784 height 373
click at [474, 174] on div "Edit Coverage" at bounding box center [465, 173] width 86 height 16
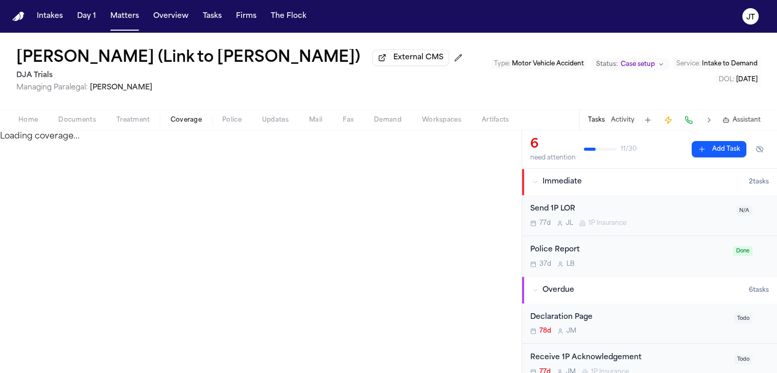
select select "**********"
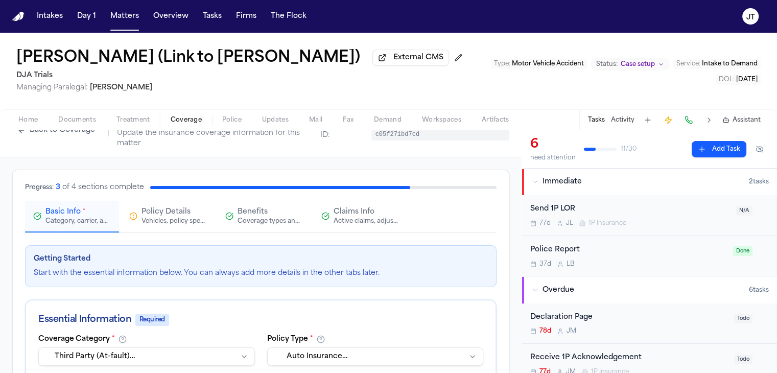
scroll to position [51, 0]
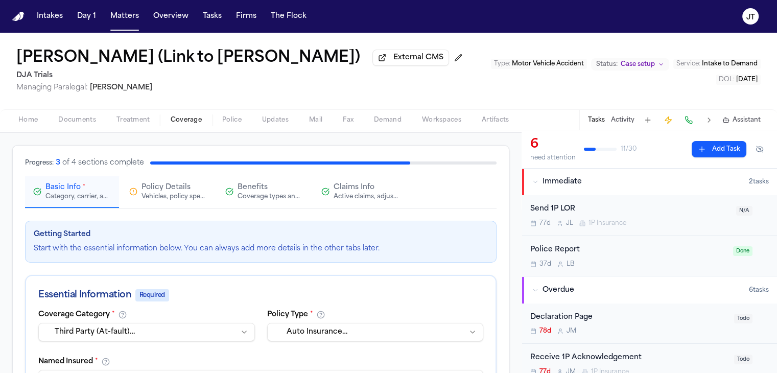
click at [354, 193] on div "Active claims, adjusters, and subrogation details" at bounding box center [365, 197] width 65 height 8
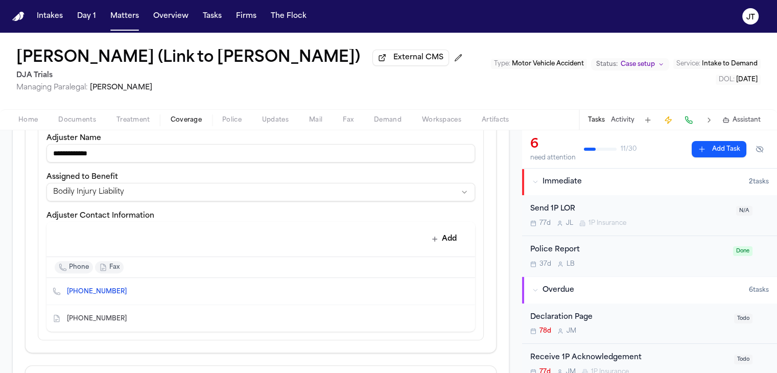
scroll to position [204, 0]
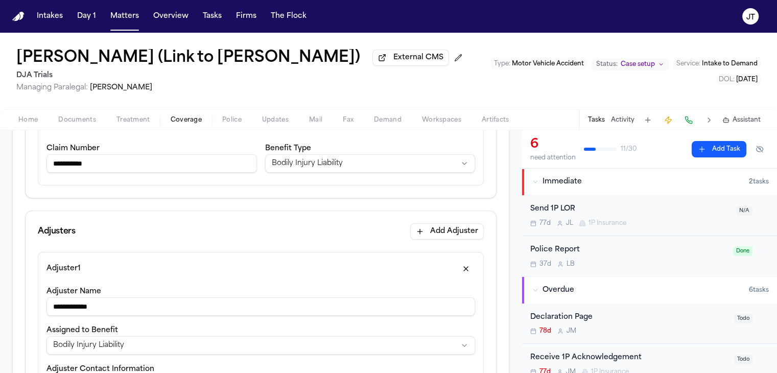
click at [445, 223] on button "Add Adjuster" at bounding box center [447, 231] width 74 height 16
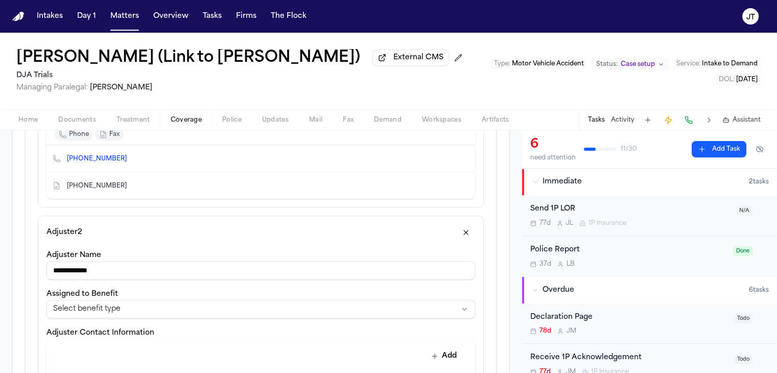
type input "**********"
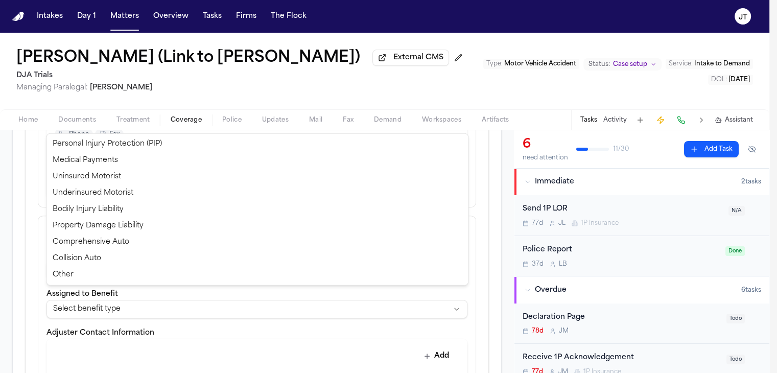
click at [334, 293] on html "**********" at bounding box center [388, 186] width 777 height 373
select select "**********"
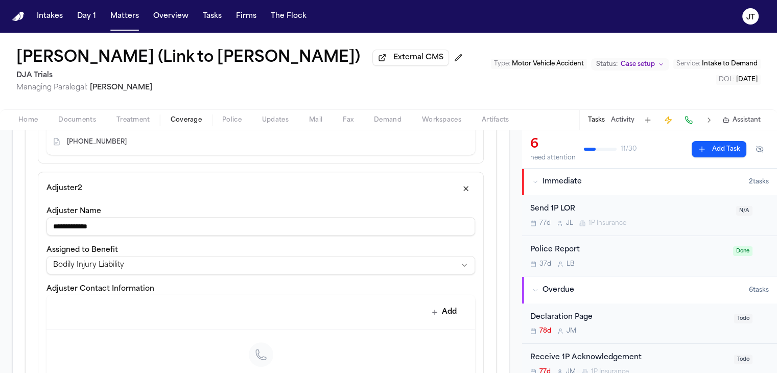
scroll to position [592, 0]
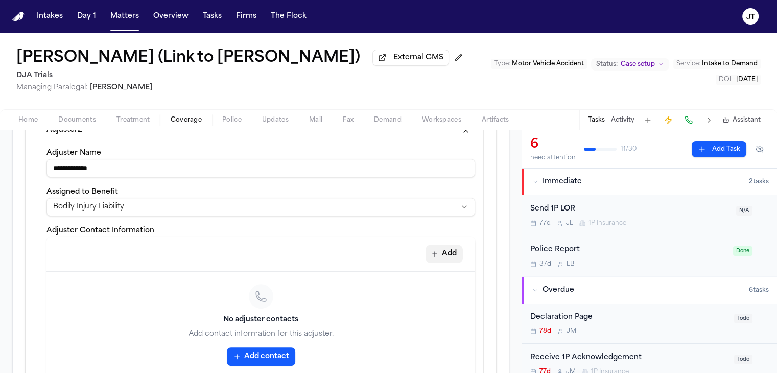
click at [438, 245] on button "Add" at bounding box center [443, 254] width 37 height 18
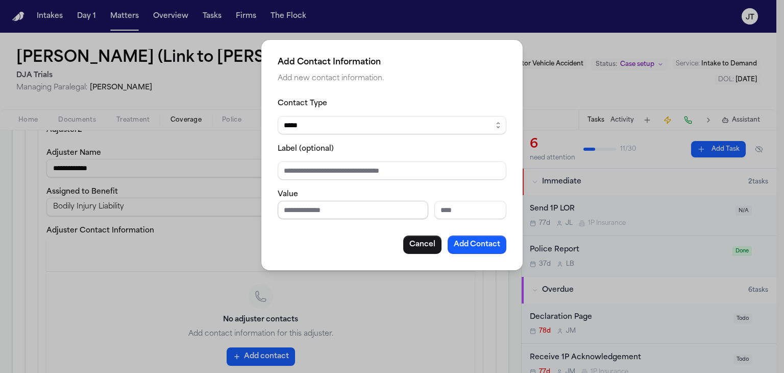
click at [323, 206] on input "Phone number" at bounding box center [353, 210] width 151 height 18
type input "**********"
click at [466, 244] on button "Add Contact" at bounding box center [477, 244] width 59 height 18
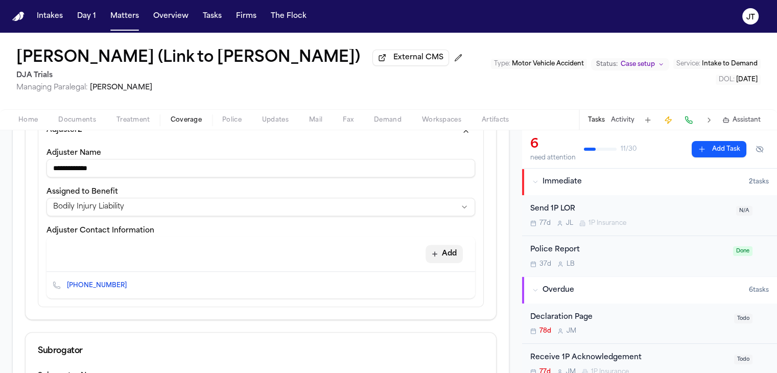
click at [439, 245] on button "Add" at bounding box center [443, 254] width 37 height 18
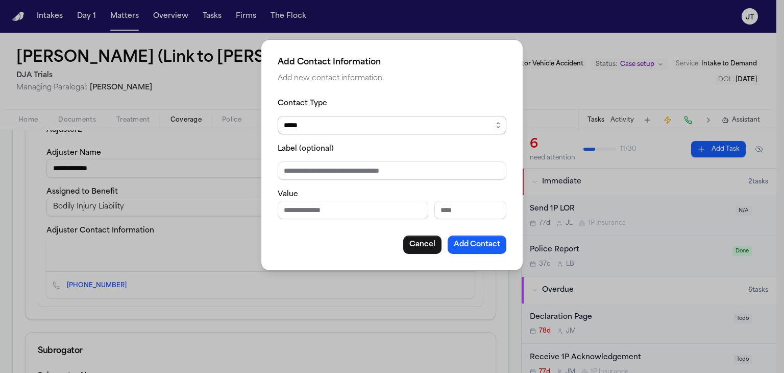
click at [321, 123] on select "***** ***** ******* *** *****" at bounding box center [392, 125] width 229 height 18
select select "*****"
click at [278, 116] on select "***** ***** ******* *** *****" at bounding box center [392, 125] width 229 height 18
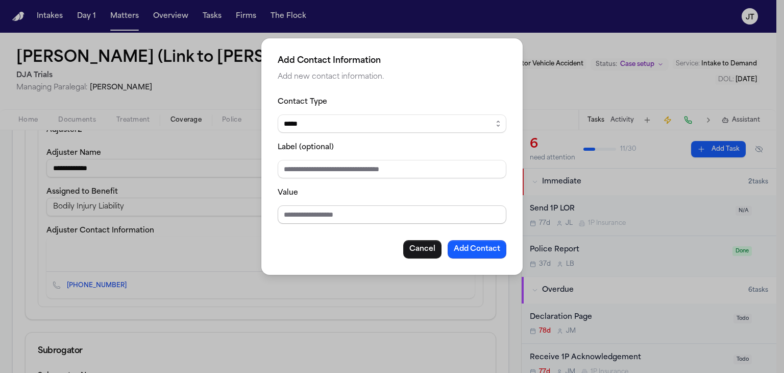
click at [323, 214] on input "Value" at bounding box center [392, 214] width 229 height 18
type input "**********"
click at [474, 244] on button "Add Contact" at bounding box center [477, 249] width 59 height 18
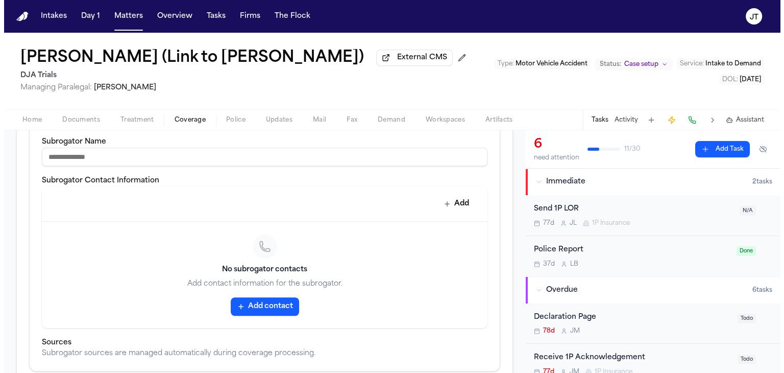
scroll to position [927, 0]
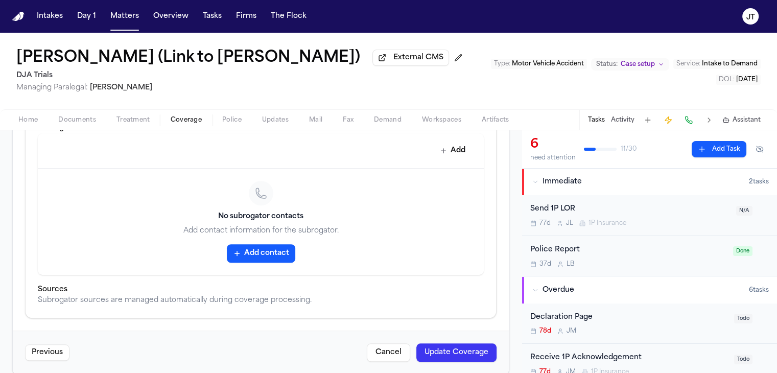
click at [471, 343] on button "Update Coverage" at bounding box center [456, 352] width 80 height 18
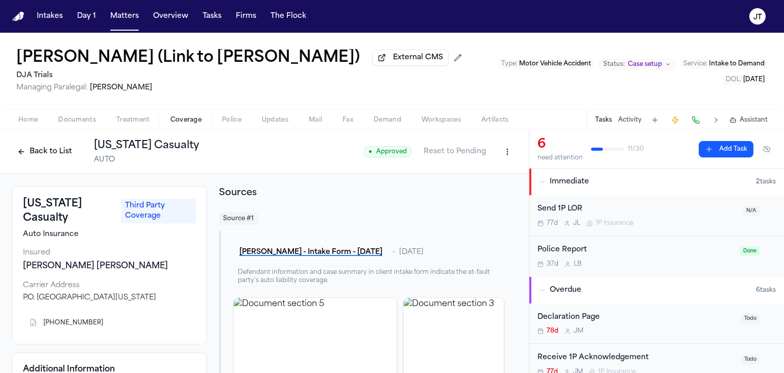
click at [53, 152] on button "Back to List" at bounding box center [44, 151] width 65 height 16
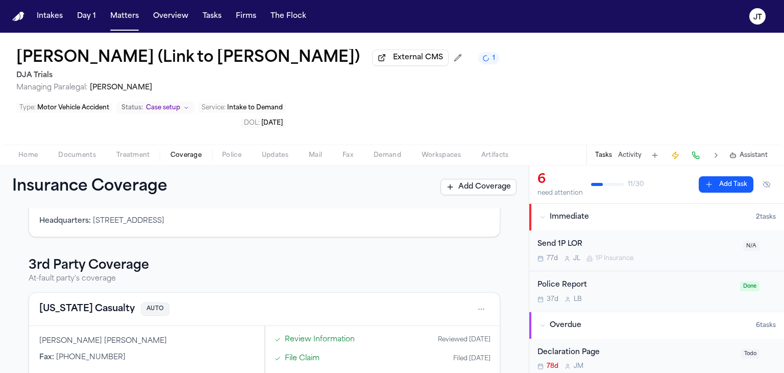
scroll to position [388, 0]
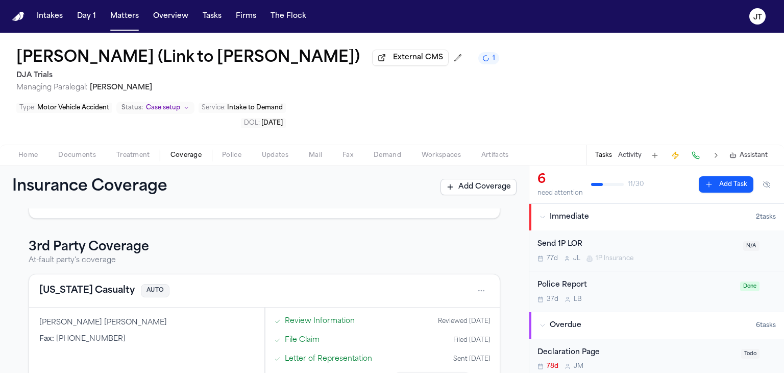
click at [78, 149] on button "Documents" at bounding box center [77, 155] width 58 height 12
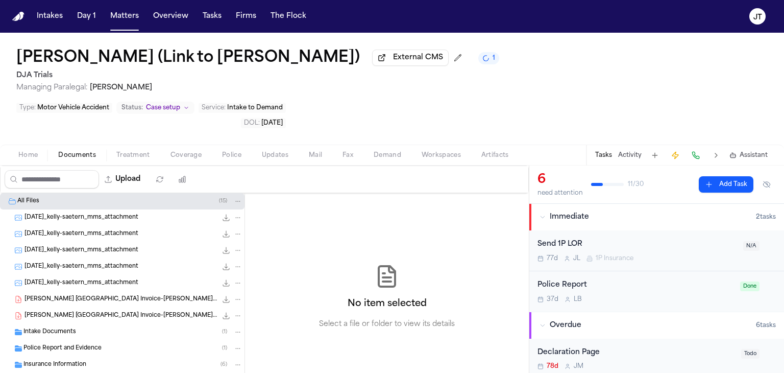
scroll to position [53, 0]
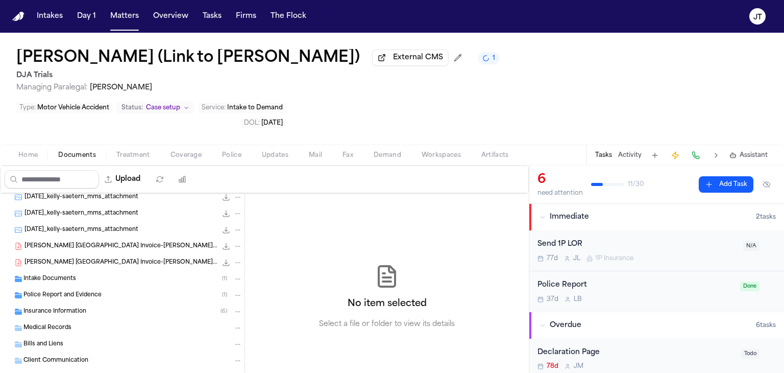
click at [49, 307] on span "Insurance Information" at bounding box center [54, 311] width 63 height 9
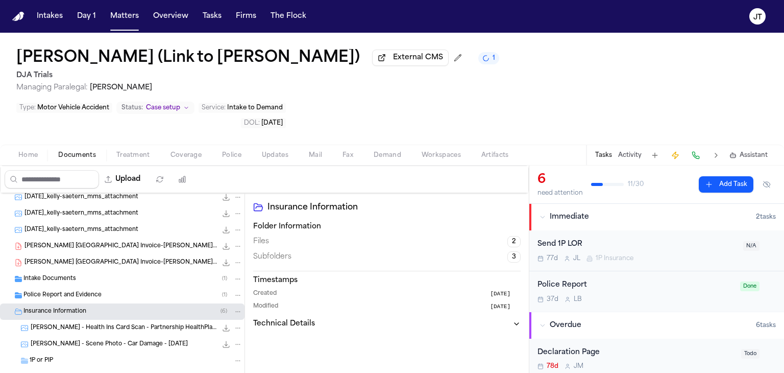
click at [37, 372] on span "3P or BI" at bounding box center [41, 377] width 22 height 9
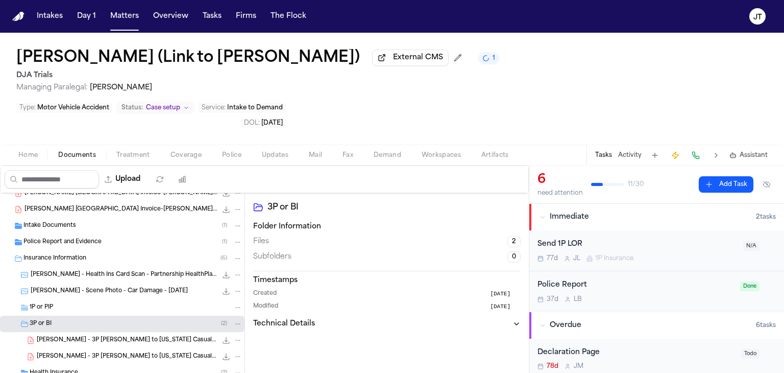
scroll to position [155, 0]
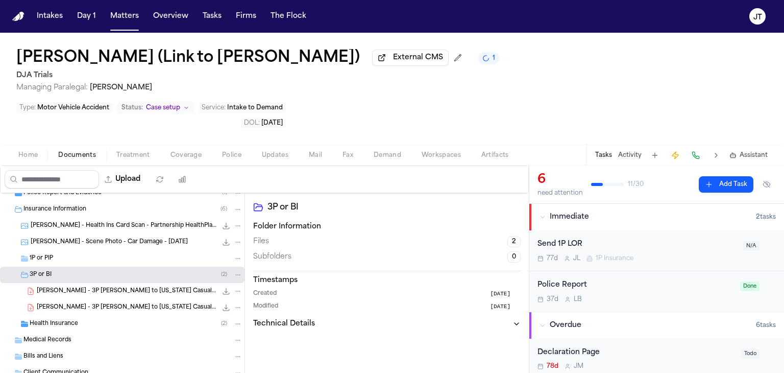
click at [116, 287] on span "[PERSON_NAME] - 3P [PERSON_NAME] to [US_STATE] Casualty - [DATE]" at bounding box center [127, 291] width 180 height 9
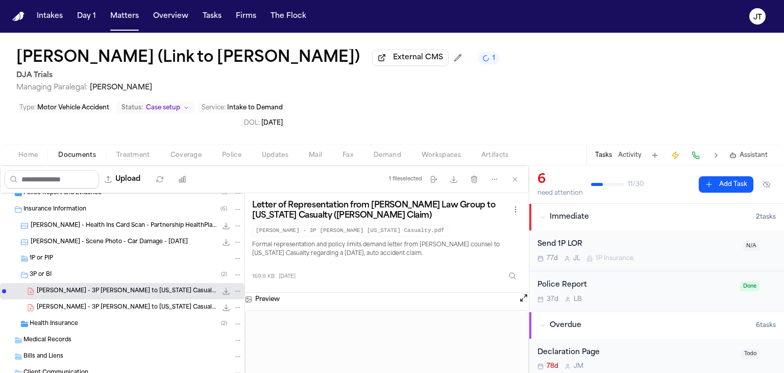
click at [223, 288] on icon "File: K. Saetern - 3P LOR to California Casualty - 7.24.25" at bounding box center [226, 291] width 7 height 7
